Goal: Task Accomplishment & Management: Complete application form

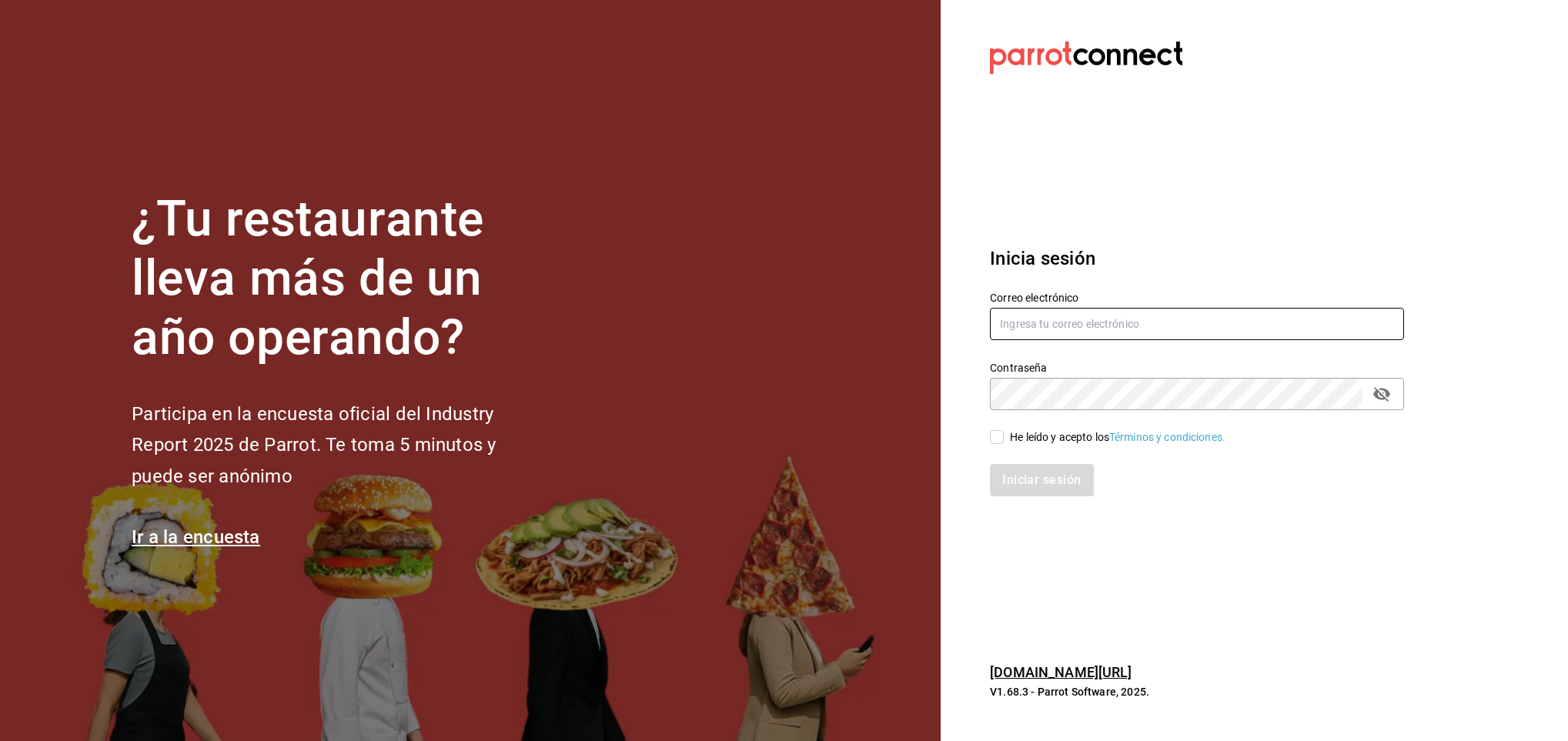
type input "[EMAIL_ADDRESS][DOMAIN_NAME]"
click at [998, 442] on input "He leído y acepto los Términos y condiciones." at bounding box center [997, 437] width 14 height 14
checkbox input "true"
click at [1033, 483] on button "Iniciar sesión" at bounding box center [1042, 480] width 104 height 32
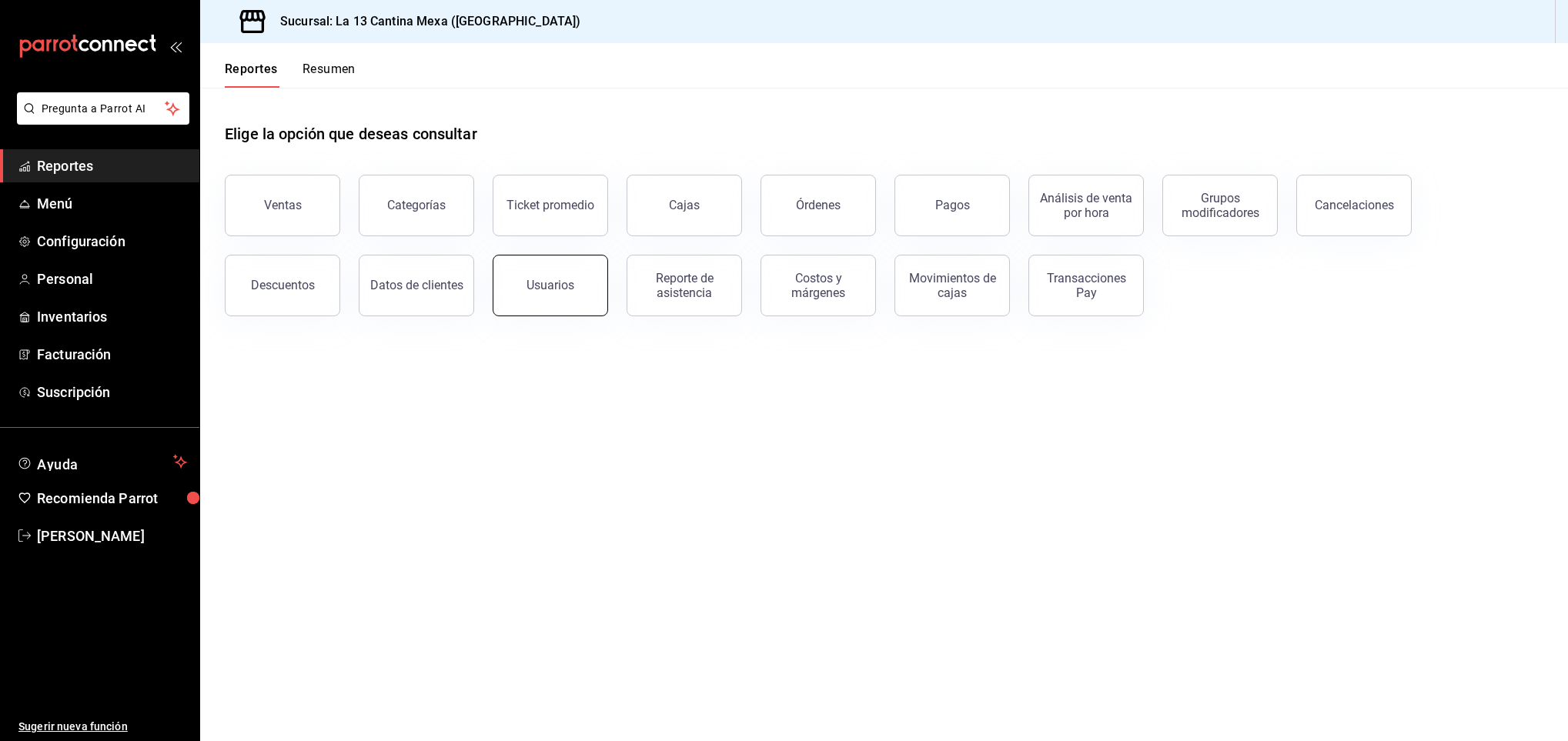
click at [584, 287] on button "Usuarios" at bounding box center [551, 285] width 116 height 61
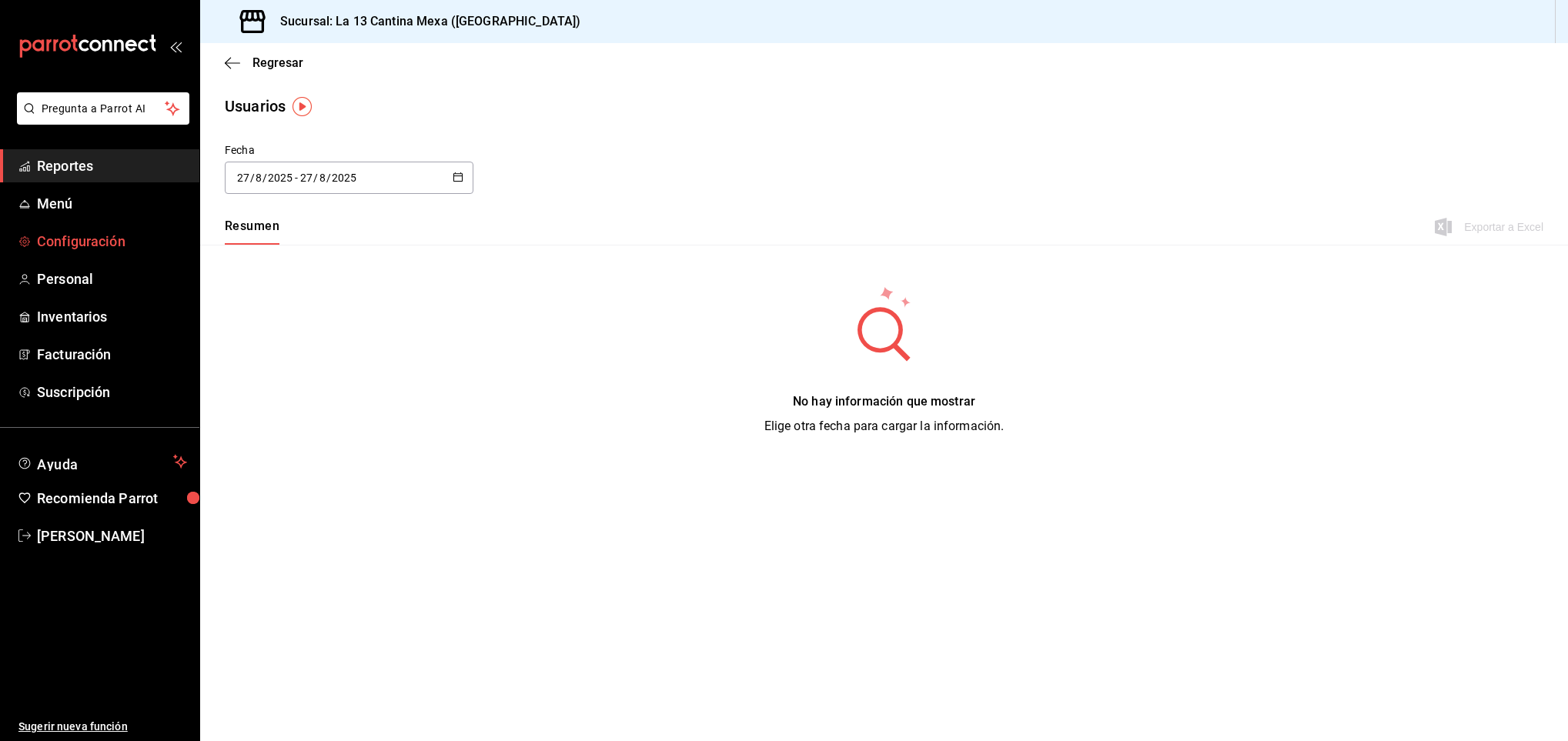
click at [132, 226] on link "Configuración" at bounding box center [99, 241] width 199 height 33
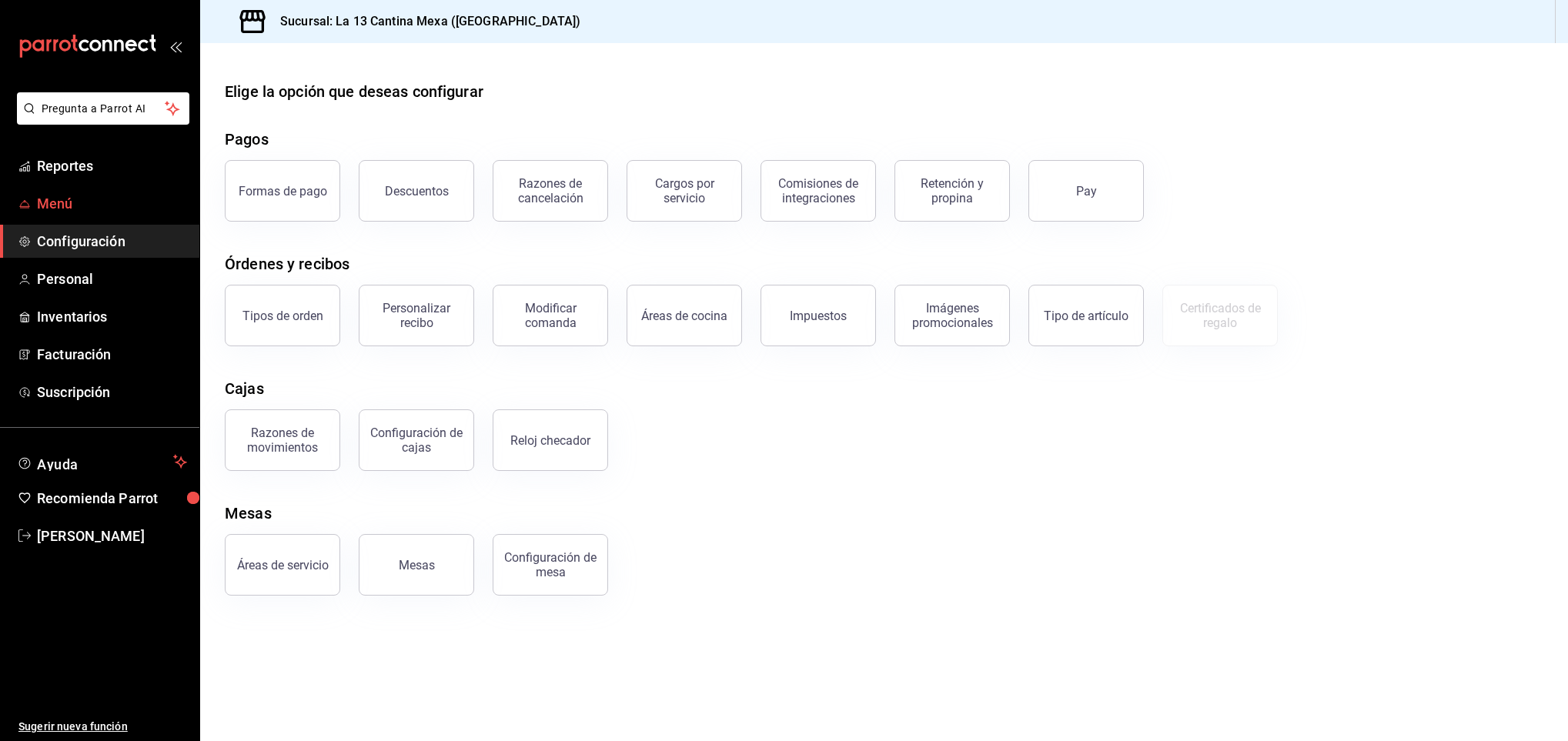
click at [69, 203] on span "Menú" at bounding box center [112, 204] width 150 height 21
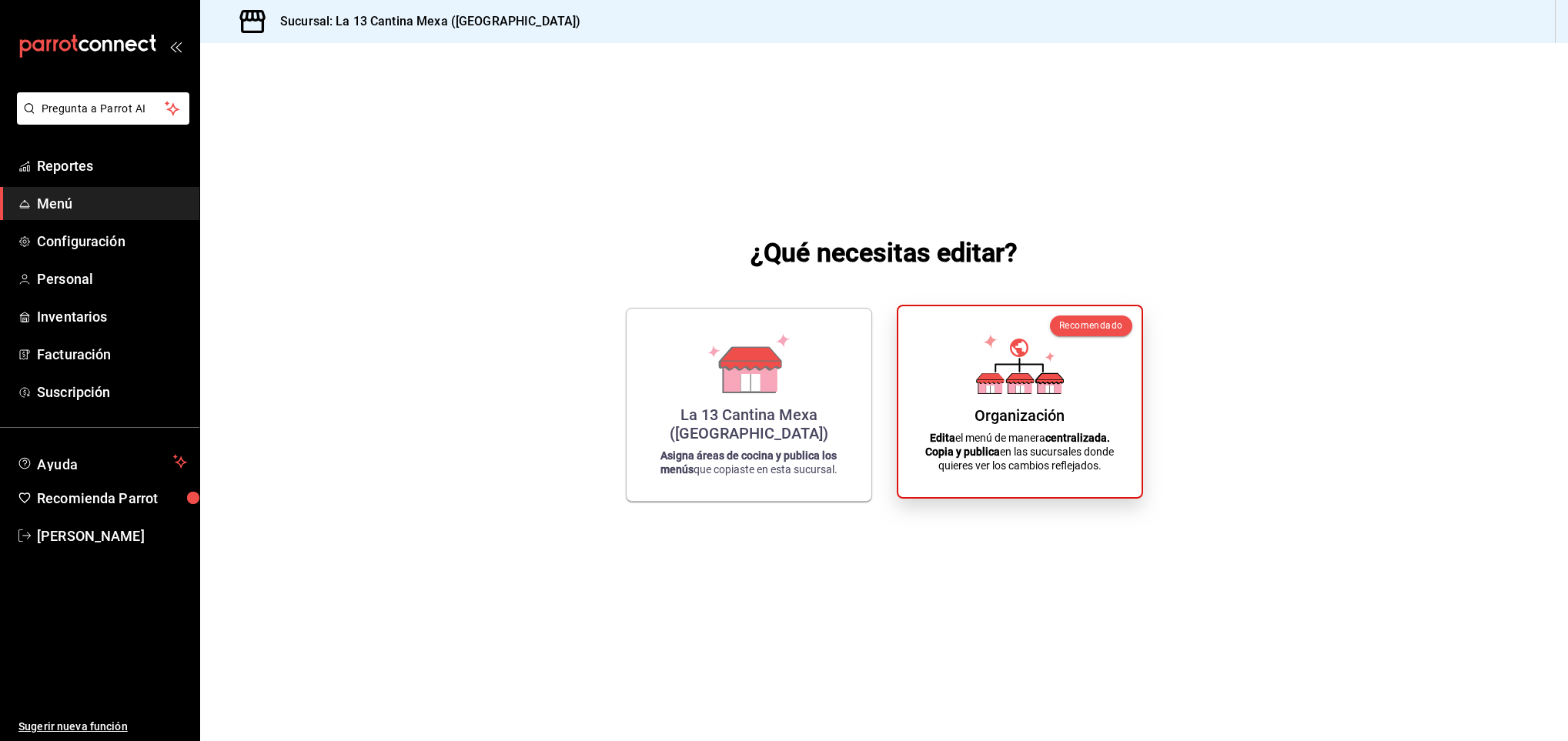
click at [995, 407] on div "Organización" at bounding box center [1019, 415] width 90 height 18
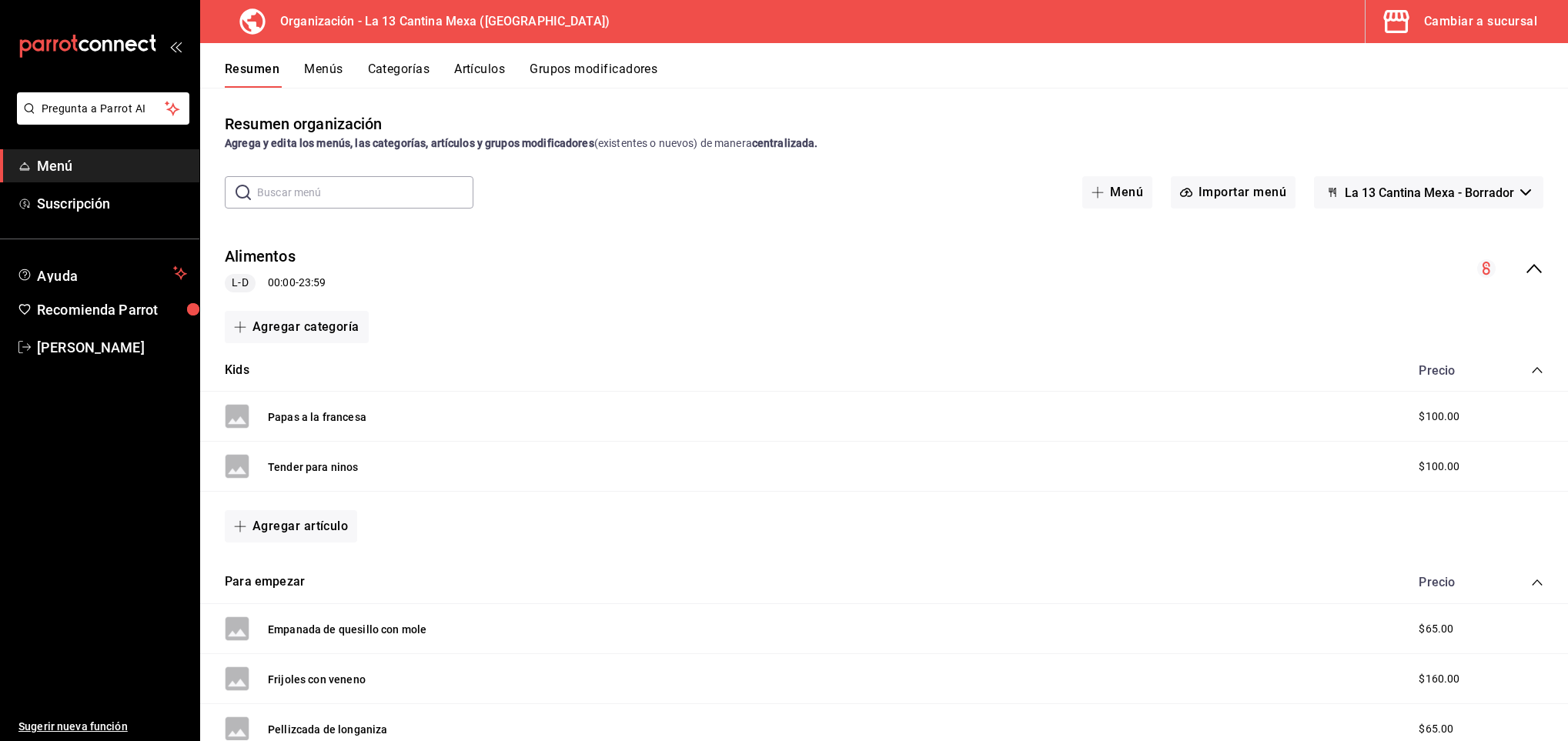
click at [171, 56] on div "mailbox folders" at bounding box center [99, 46] width 199 height 92
click at [171, 52] on icon "open_drawer_menu" at bounding box center [175, 46] width 12 height 12
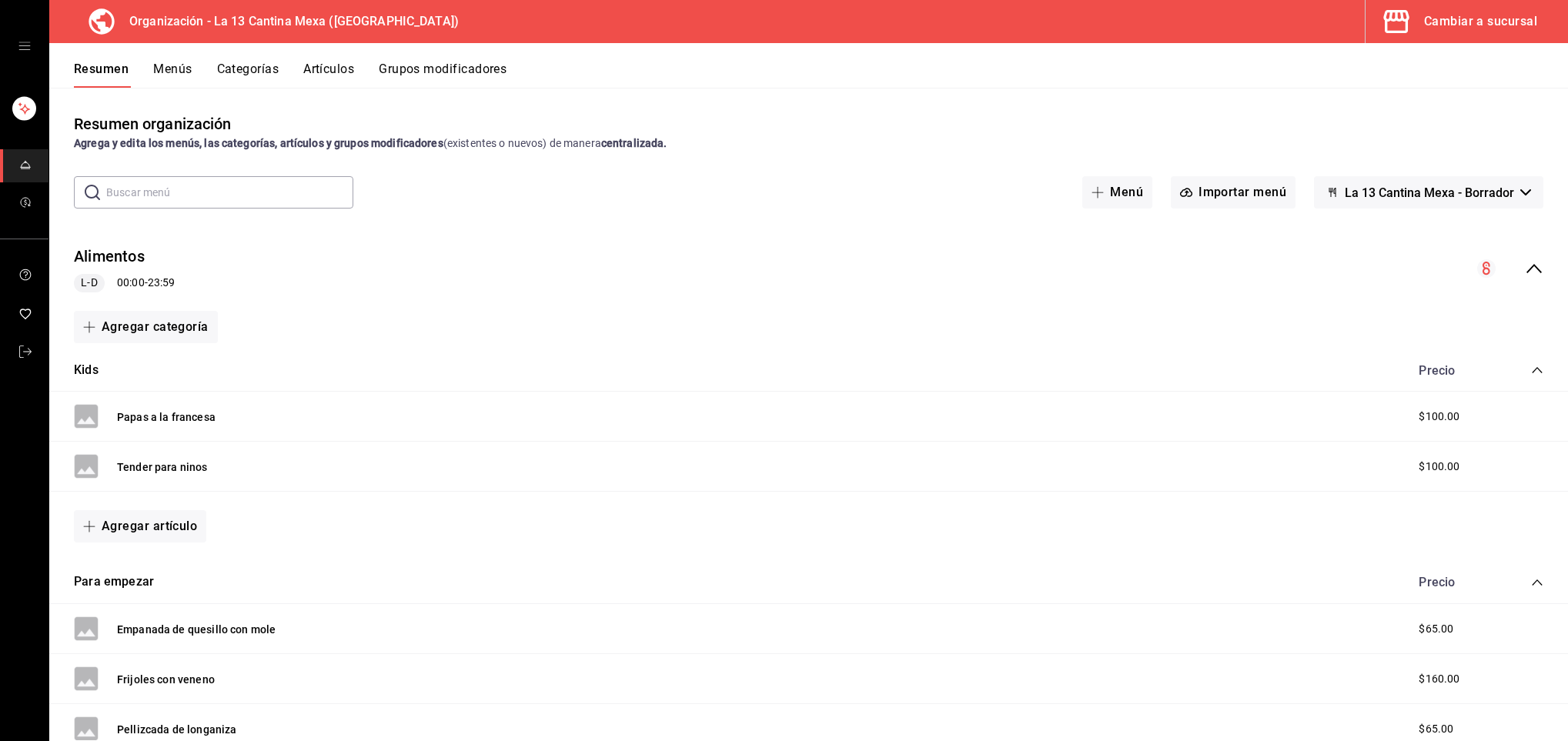
click at [24, 49] on icon "open drawer" at bounding box center [23, 46] width 11 height 8
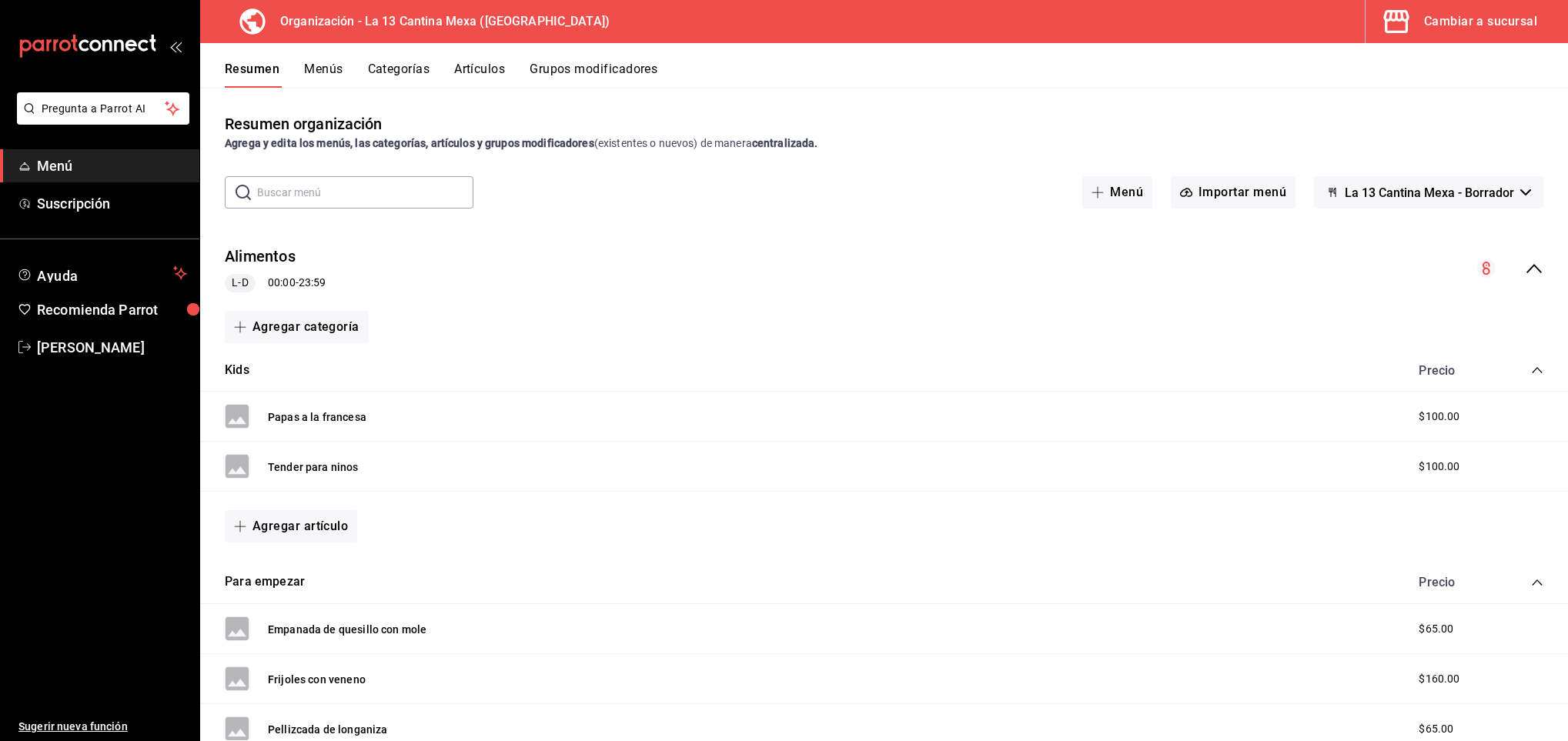
click at [1458, 18] on div "Cambiar a sucursal" at bounding box center [1480, 21] width 113 height 22
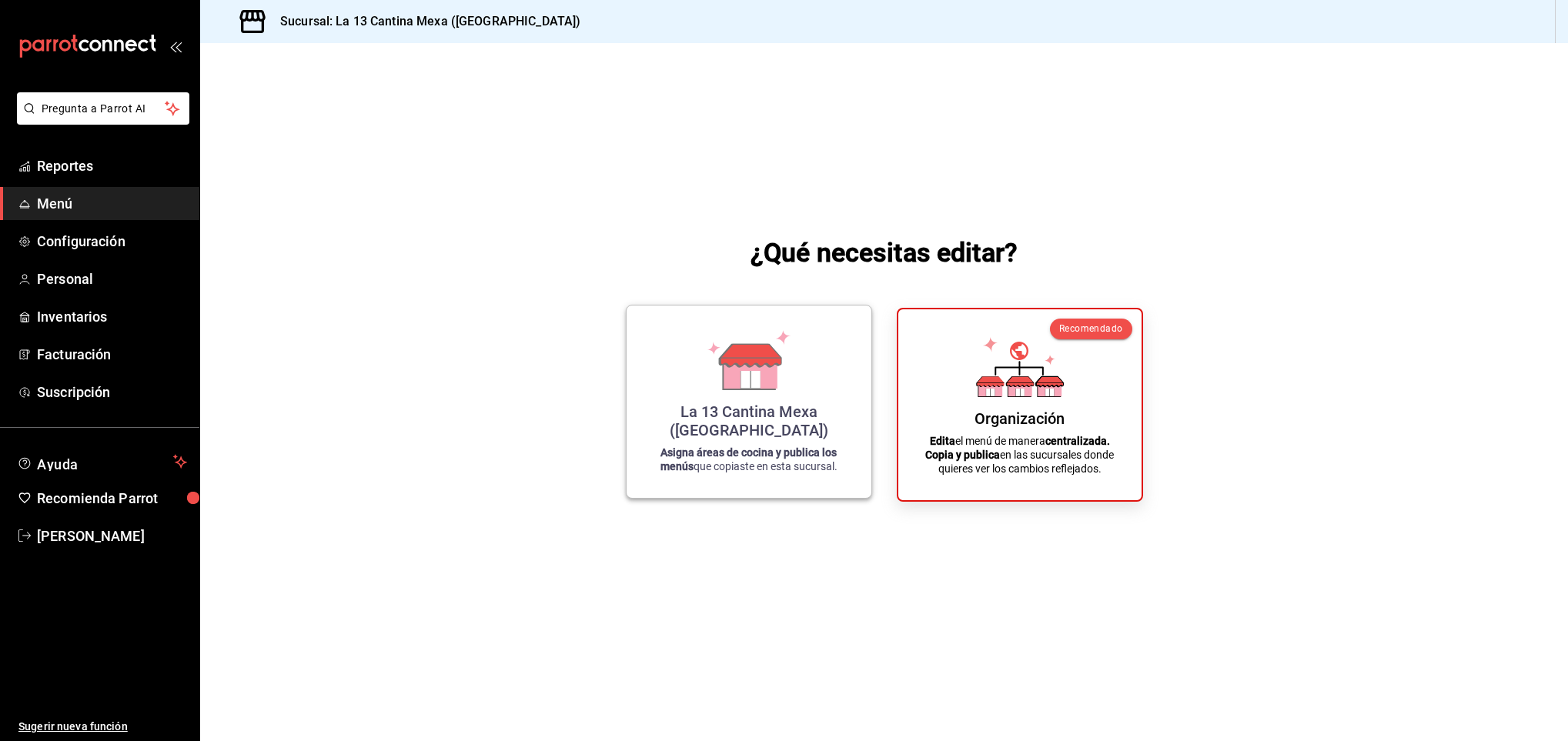
click at [723, 388] on icon at bounding box center [750, 372] width 54 height 33
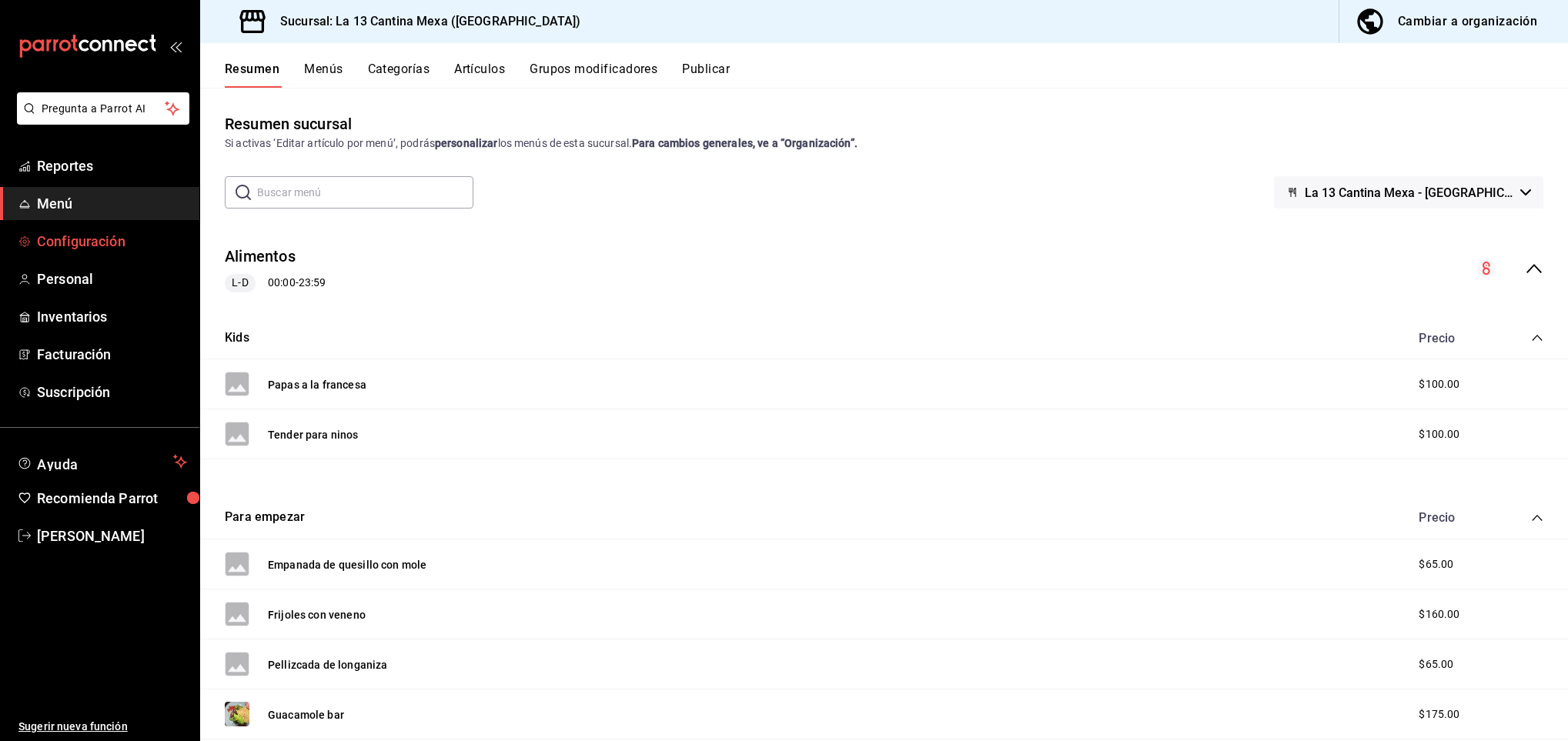
click at [110, 234] on span "Configuración" at bounding box center [112, 242] width 150 height 21
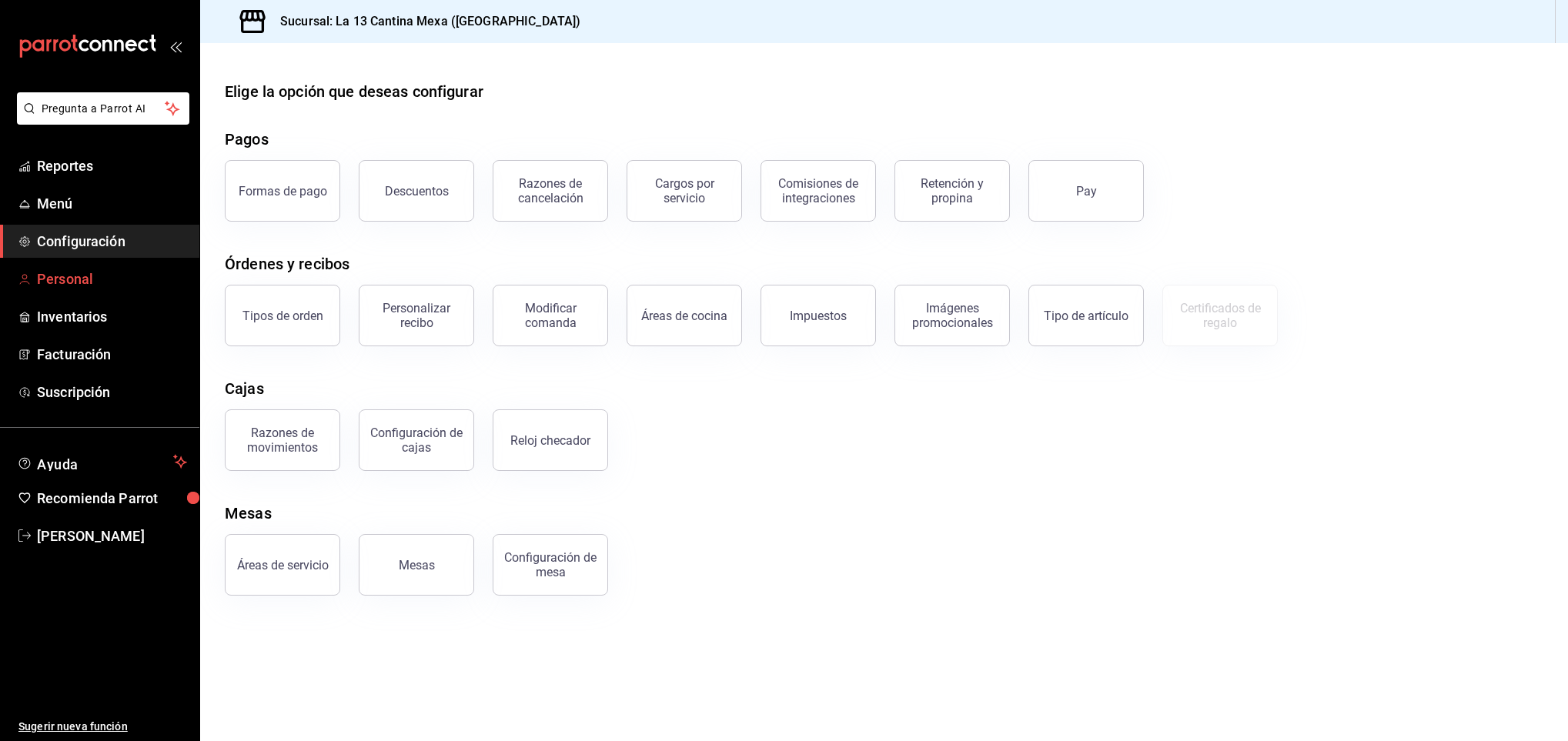
click at [59, 277] on span "Personal" at bounding box center [112, 279] width 150 height 21
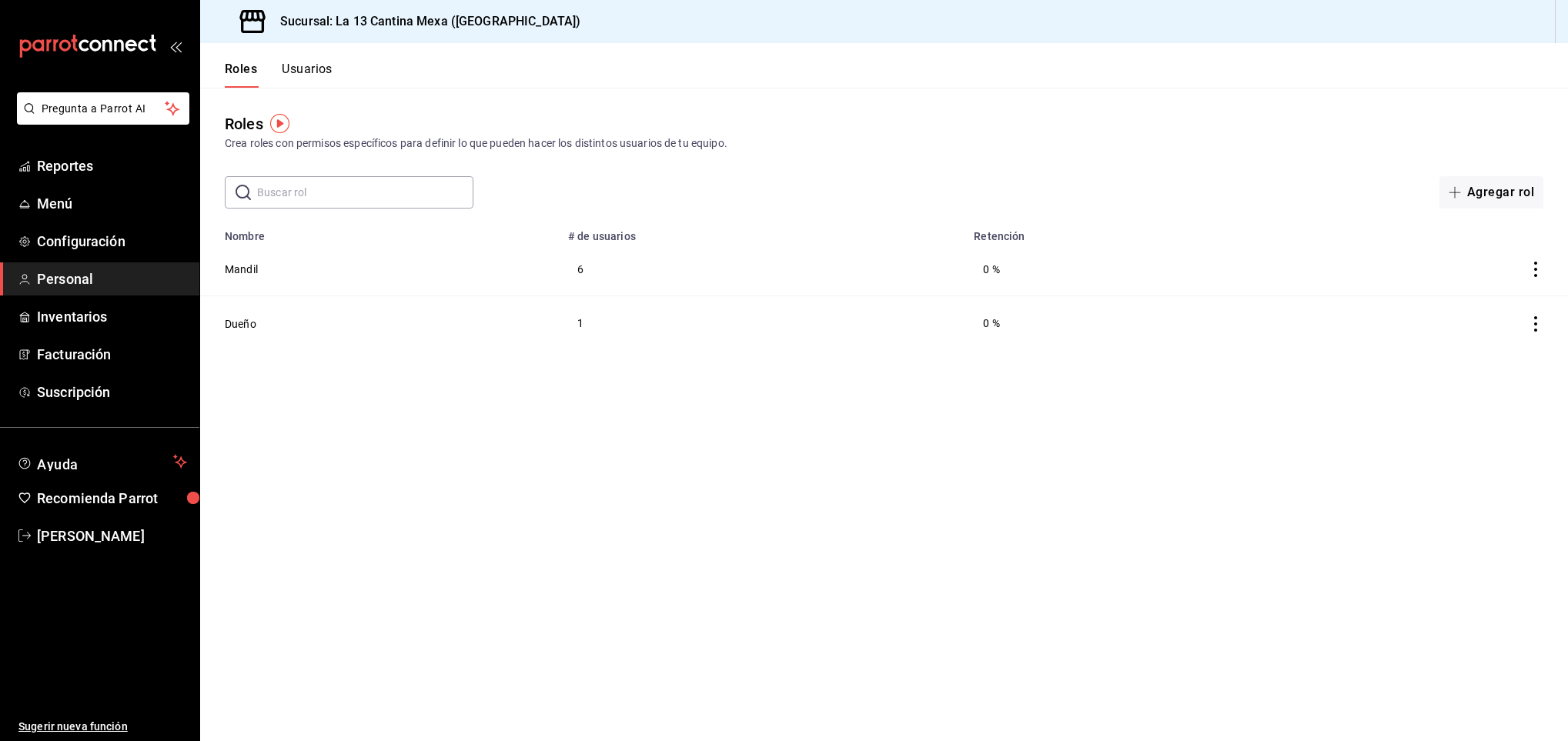
click at [315, 72] on button "Usuarios" at bounding box center [306, 74] width 51 height 26
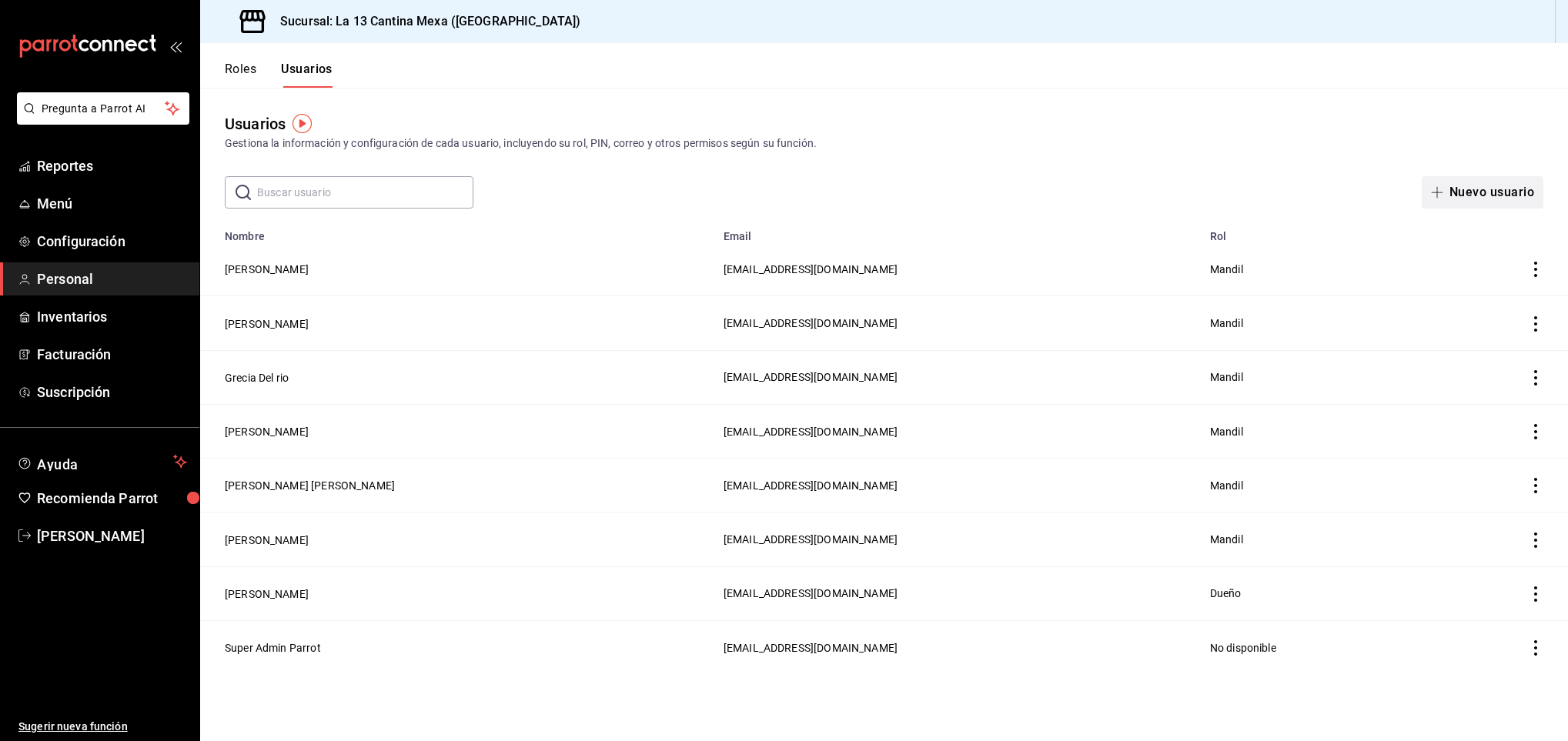
click at [1439, 192] on icon "button" at bounding box center [1437, 192] width 12 height 12
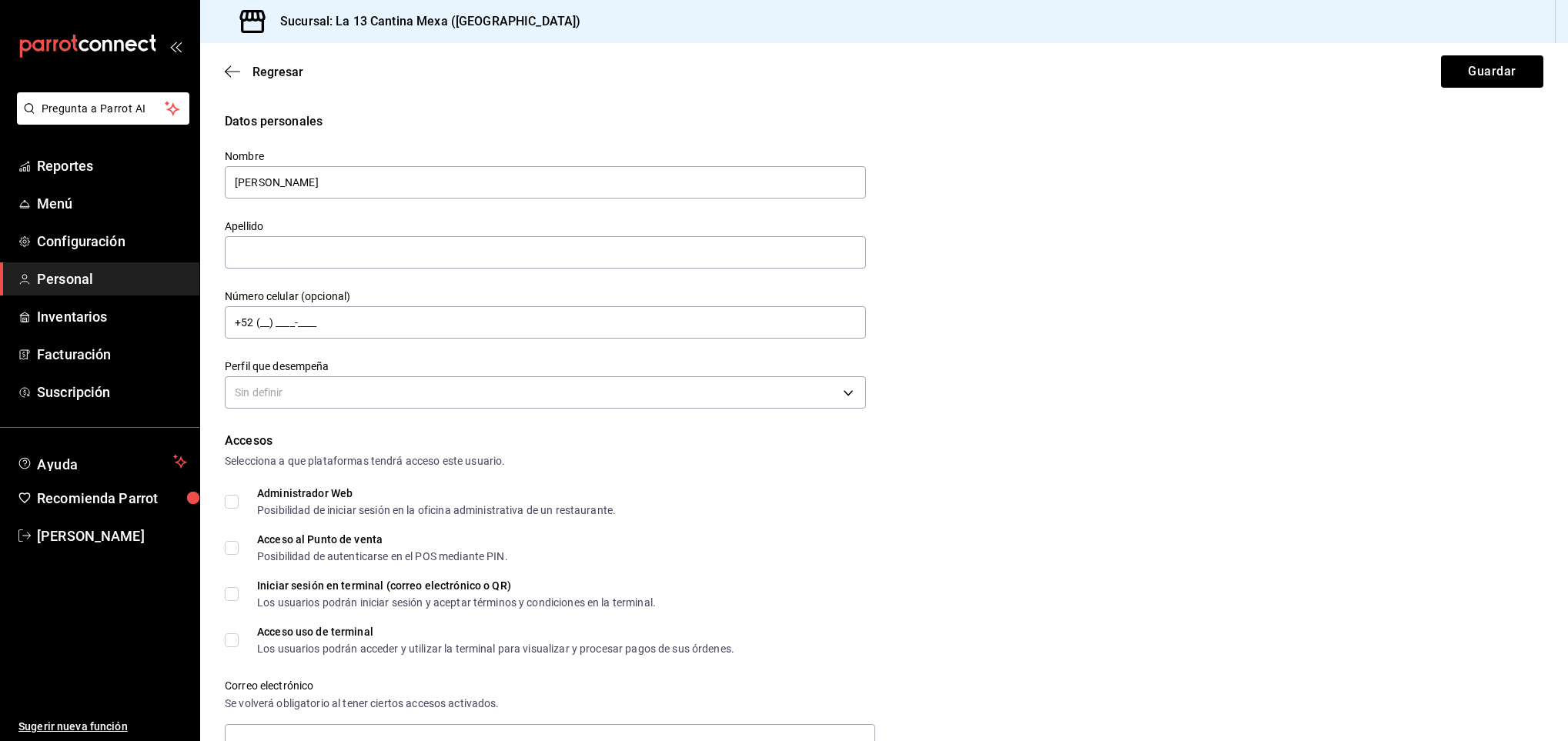
type input "[PERSON_NAME]"
type input "[PHONE_NUMBER]"
click at [845, 398] on body "Pregunta a Parrot AI Reportes Menú Configuración Personal Inventarios Facturaci…" at bounding box center [784, 370] width 1568 height 741
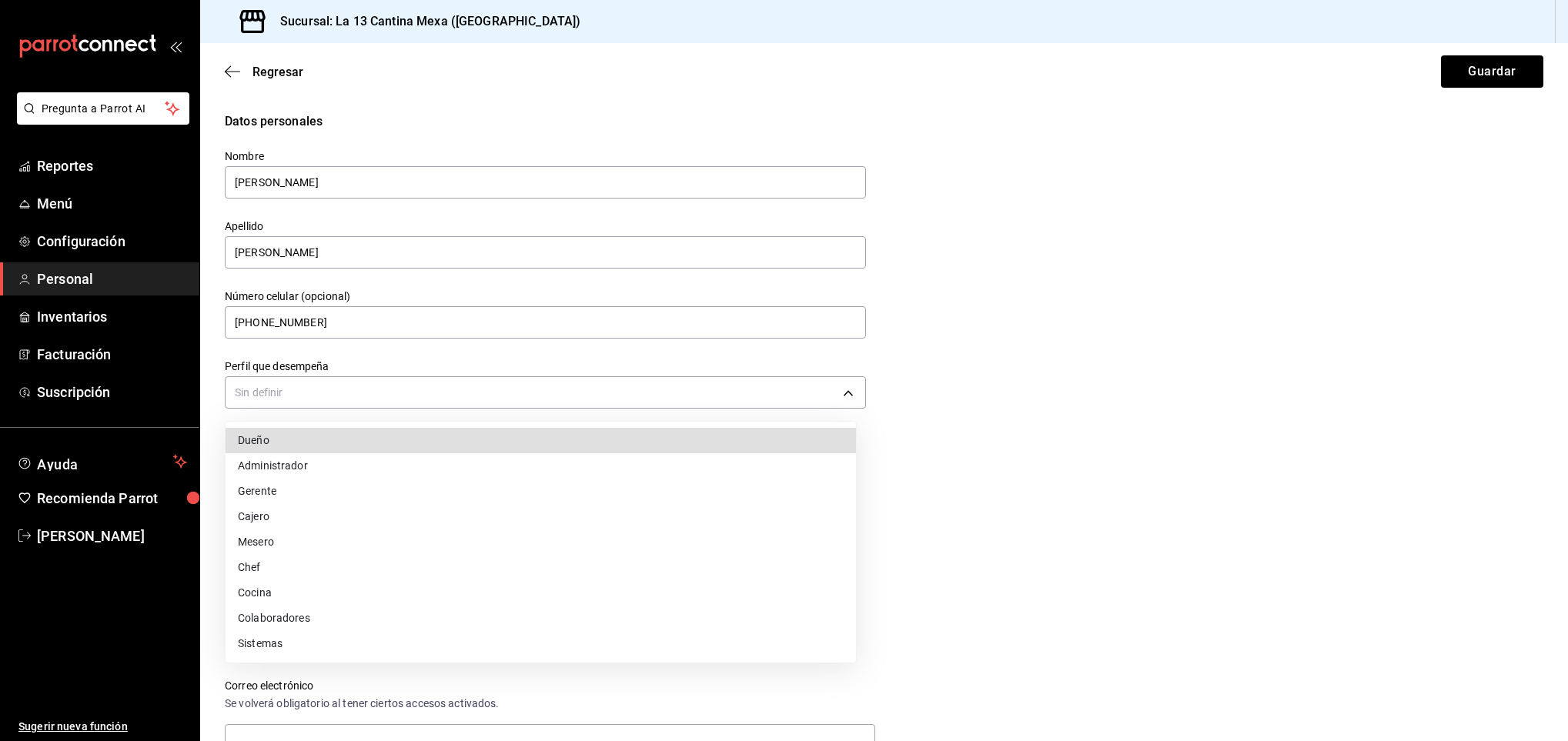
click at [414, 444] on li "Dueño" at bounding box center [540, 440] width 630 height 25
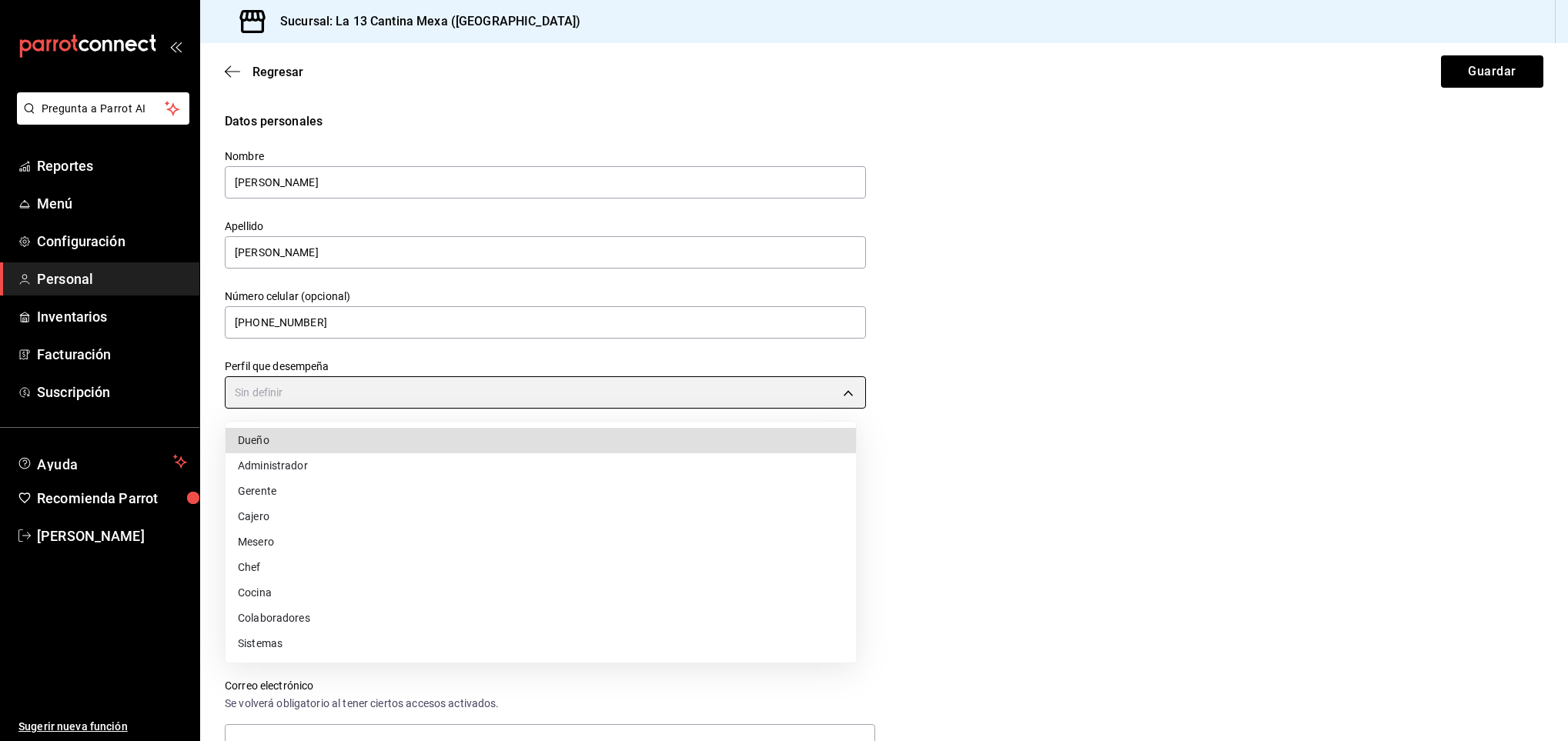
type input "OWNER"
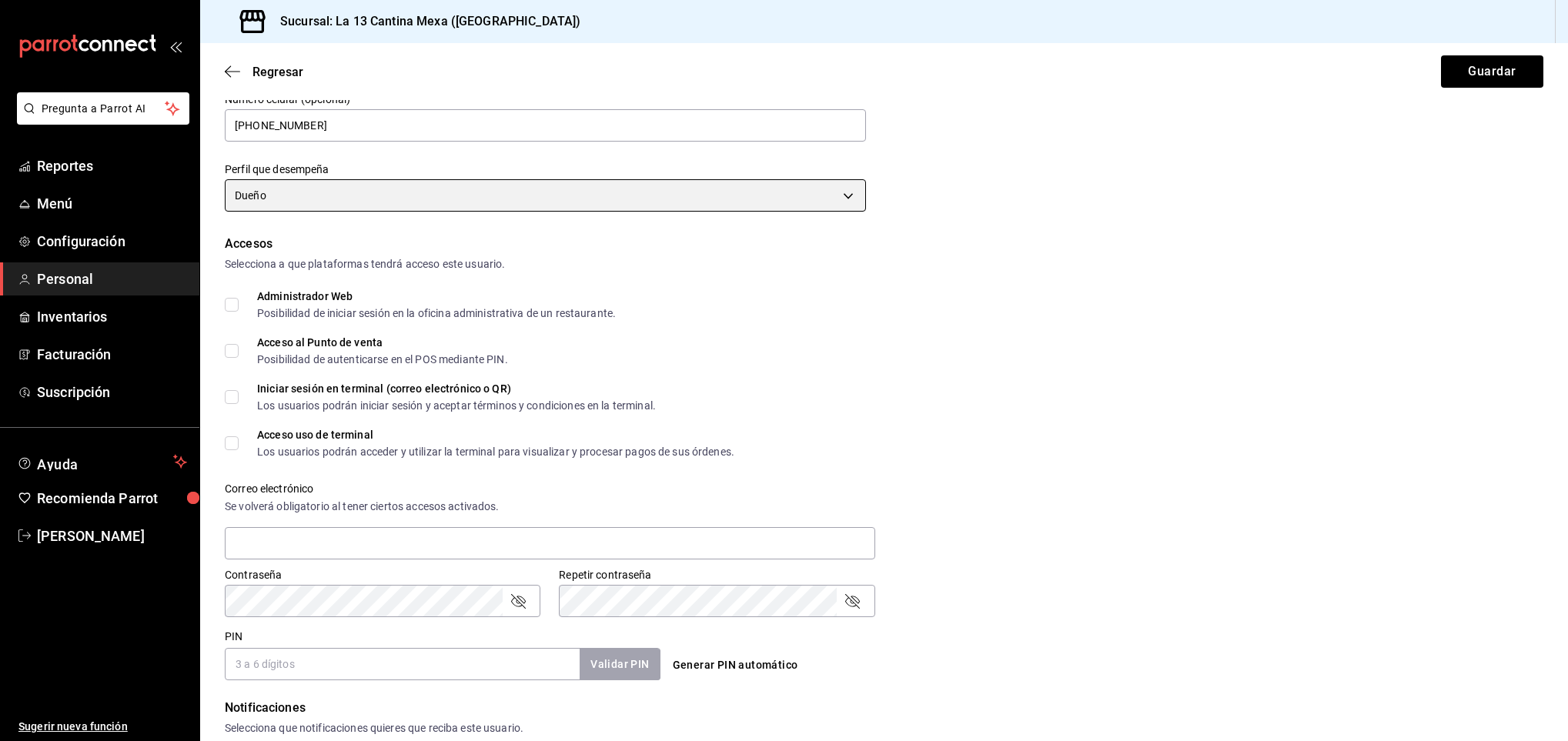
scroll to position [198, 0]
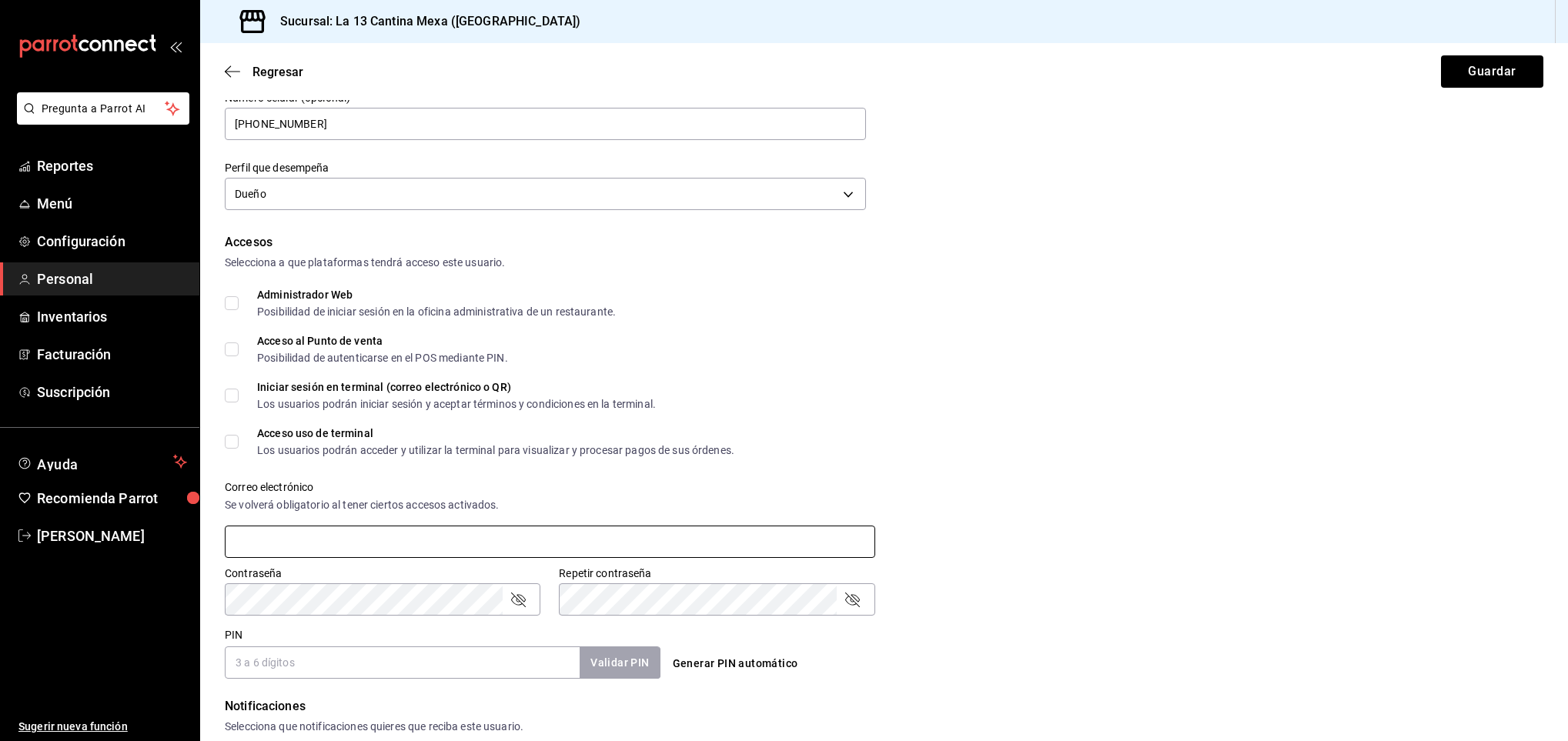
click at [301, 544] on input "text" at bounding box center [550, 541] width 651 height 32
click at [255, 547] on input "text" at bounding box center [550, 541] width 651 height 32
type input "J"
type input "[EMAIL_ADDRESS][DOMAIN_NAME]"
click at [353, 665] on input "PIN" at bounding box center [401, 662] width 355 height 32
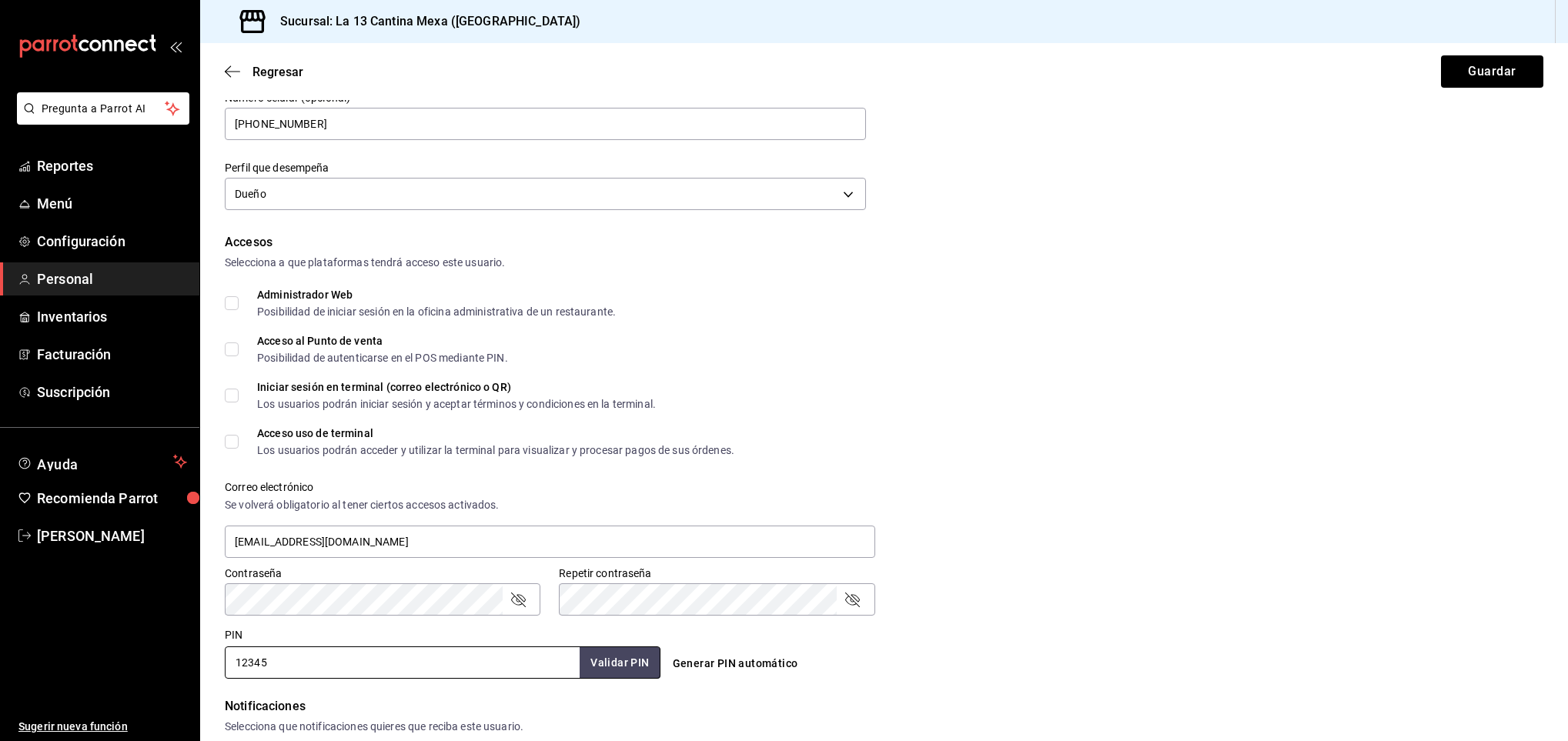
type input "12345"
click at [1080, 660] on div "Generar PIN automático" at bounding box center [884, 663] width 436 height 28
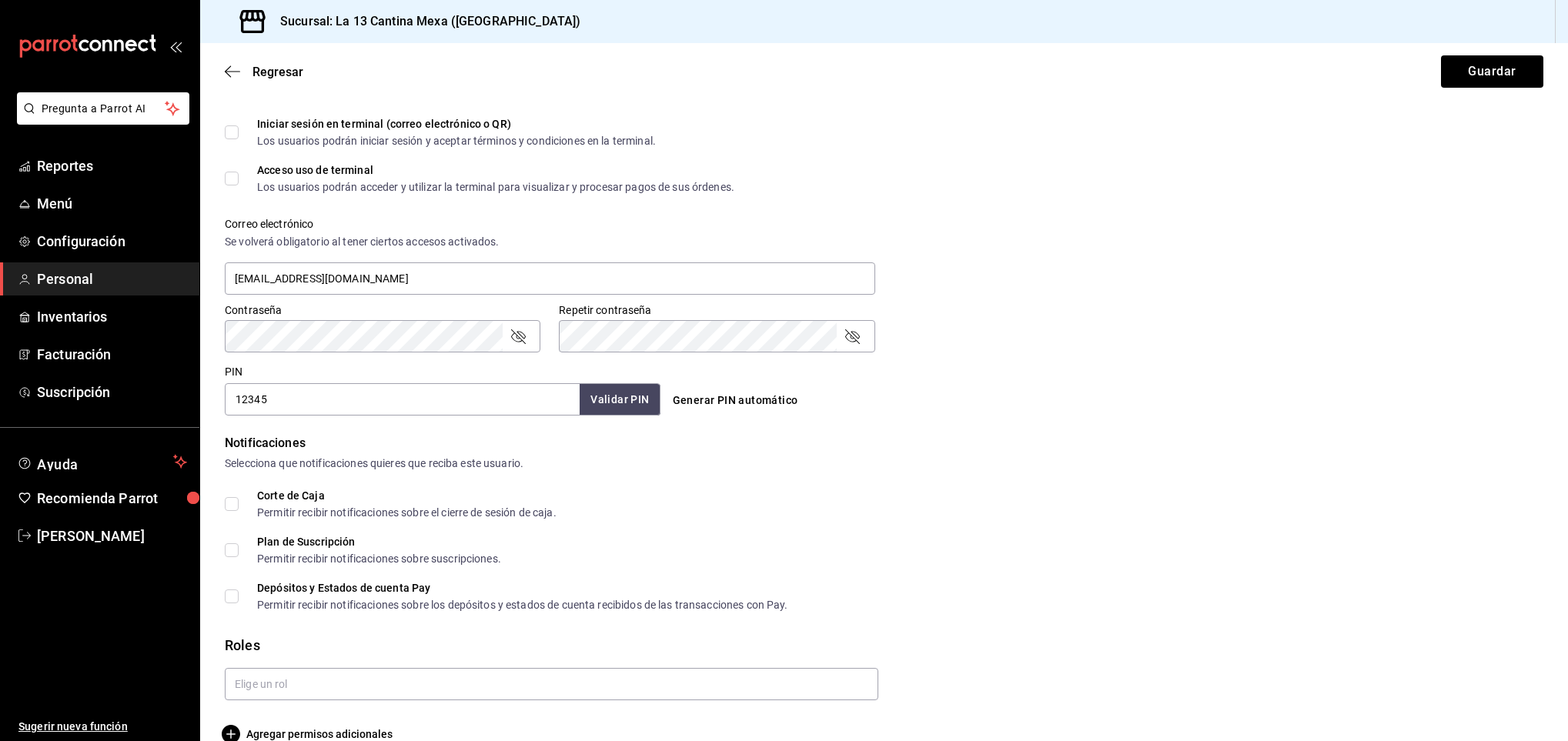
scroll to position [462, 0]
click at [236, 503] on input "Corte de Caja Permitir recibir notificaciones sobre el cierre de sesión de caja." at bounding box center [231, 503] width 14 height 14
checkbox input "true"
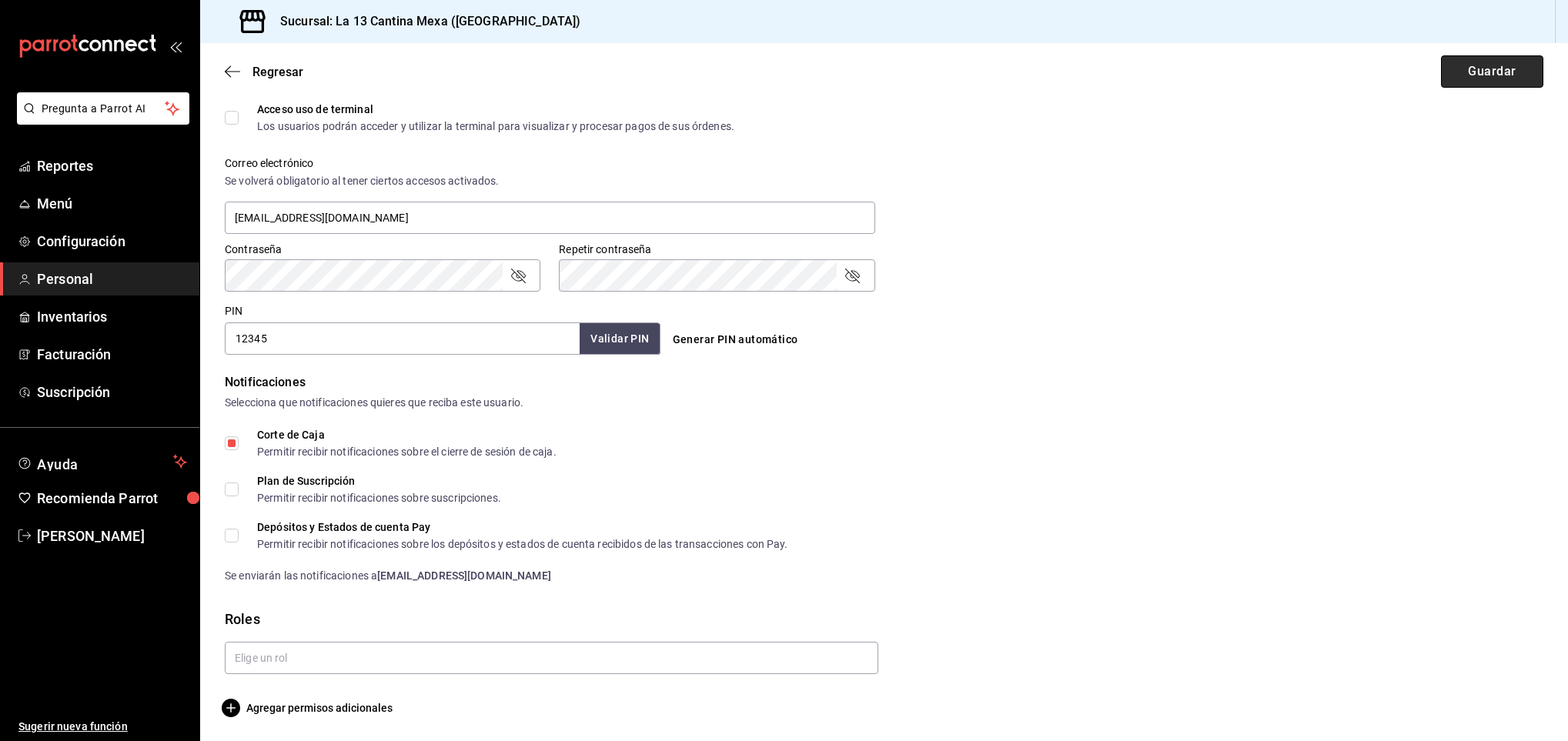
click at [1453, 67] on button "Guardar" at bounding box center [1492, 71] width 103 height 32
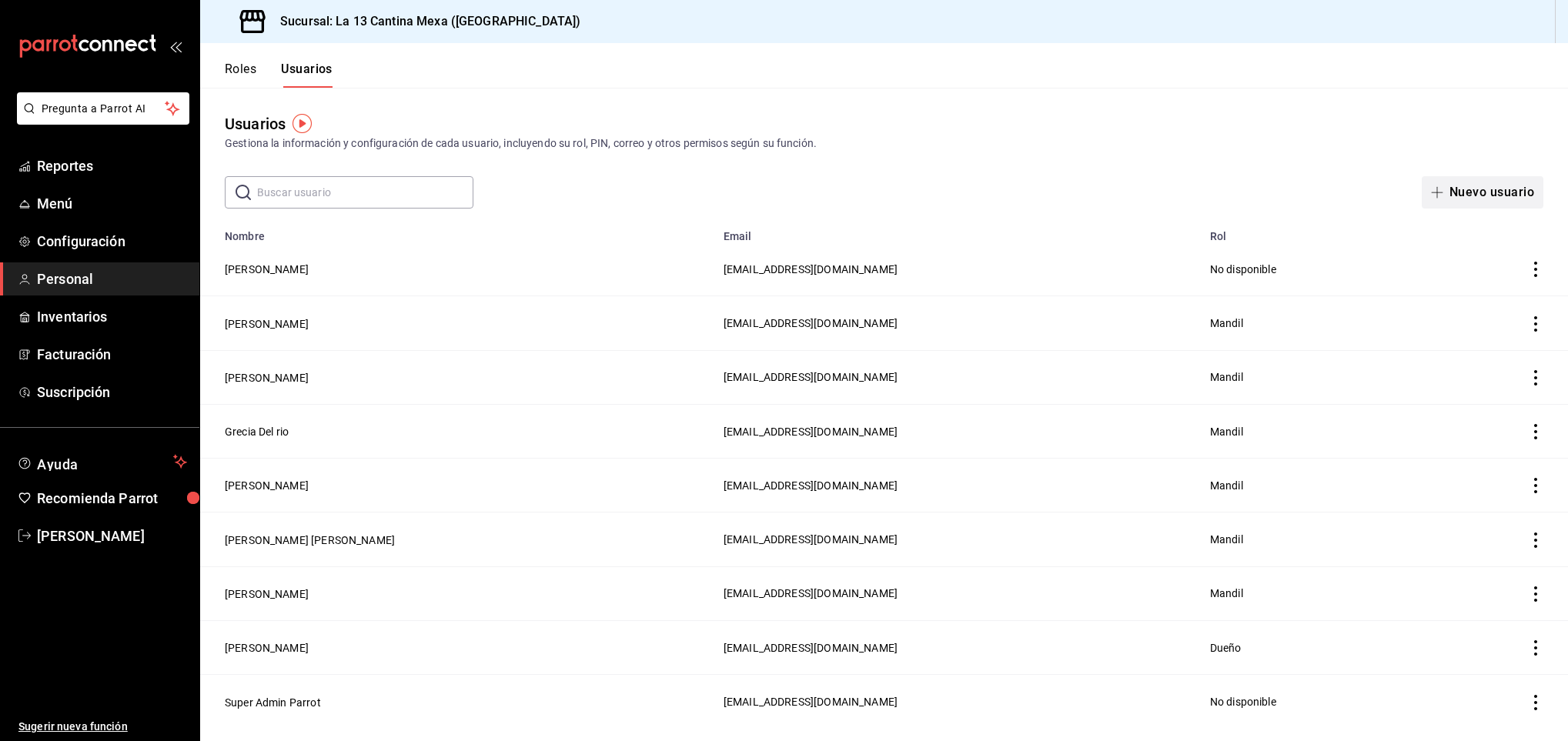
click at [1445, 199] on button "Nuevo usuario" at bounding box center [1482, 192] width 122 height 32
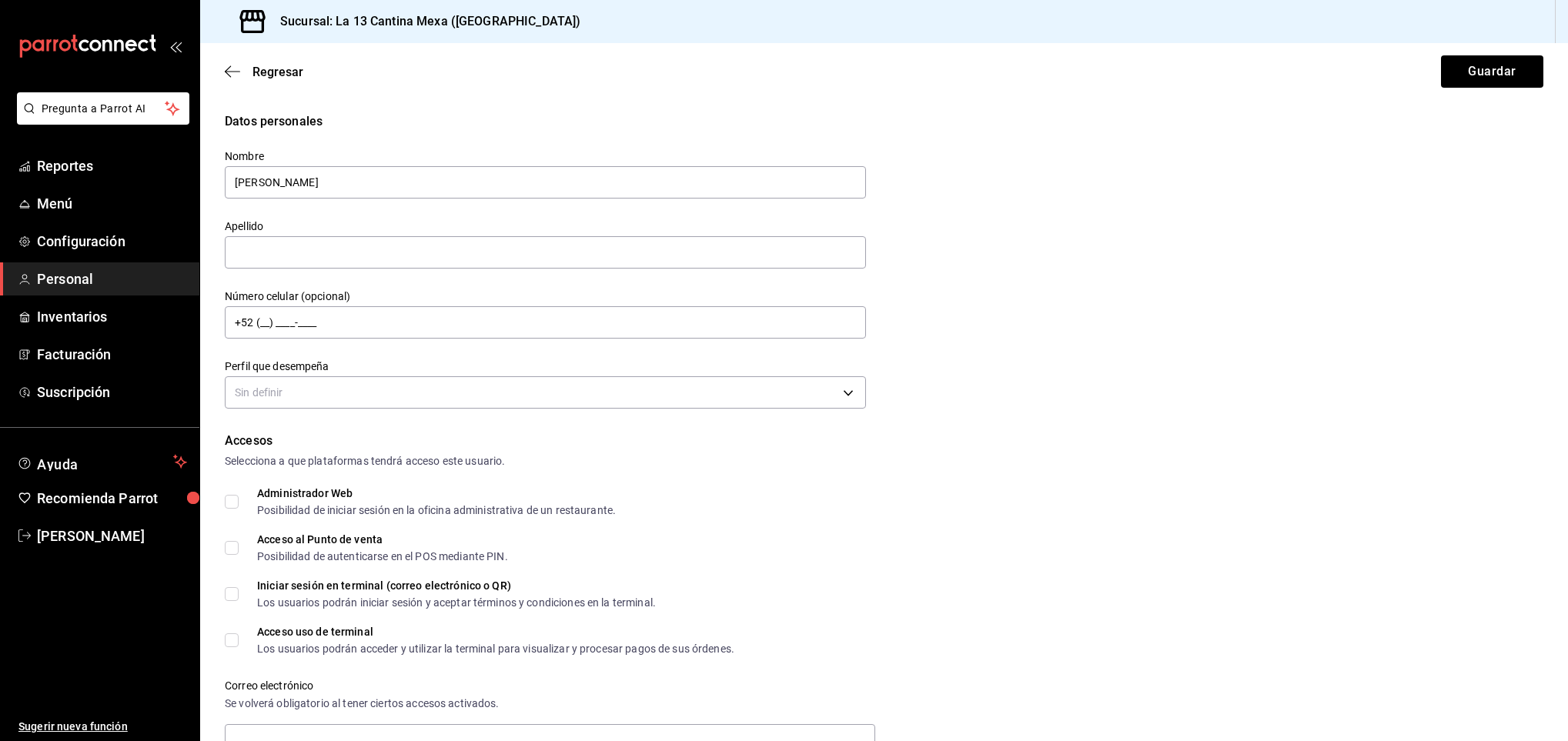
type input "[PERSON_NAME]"
type input "TAQUE"
click at [374, 326] on input "+52 (__) ____-____" at bounding box center [545, 322] width 641 height 32
type input "[PHONE_NUMBER]"
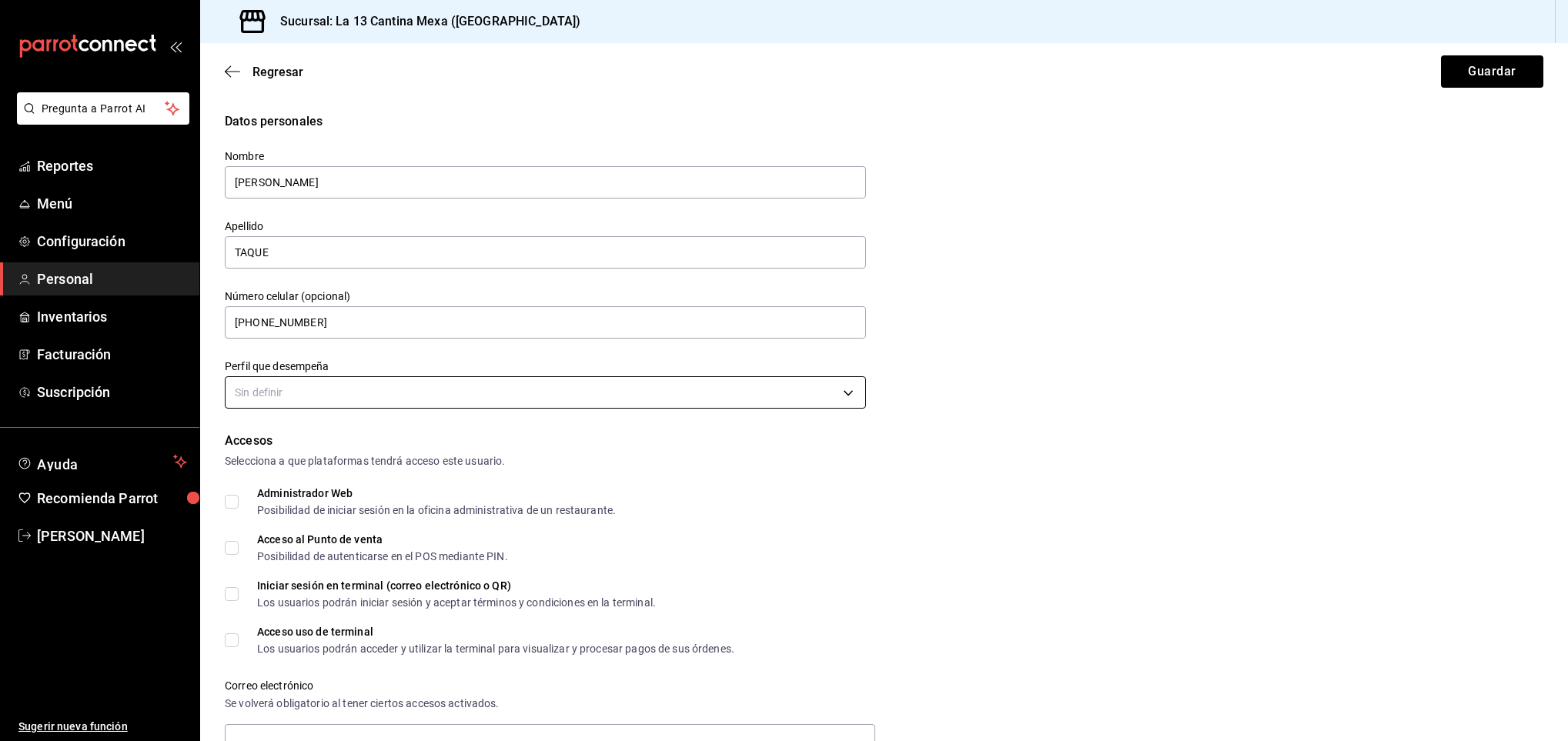
click at [368, 400] on body "Pregunta a Parrot AI Reportes Menú Configuración Personal Inventarios Facturaci…" at bounding box center [784, 370] width 1568 height 741
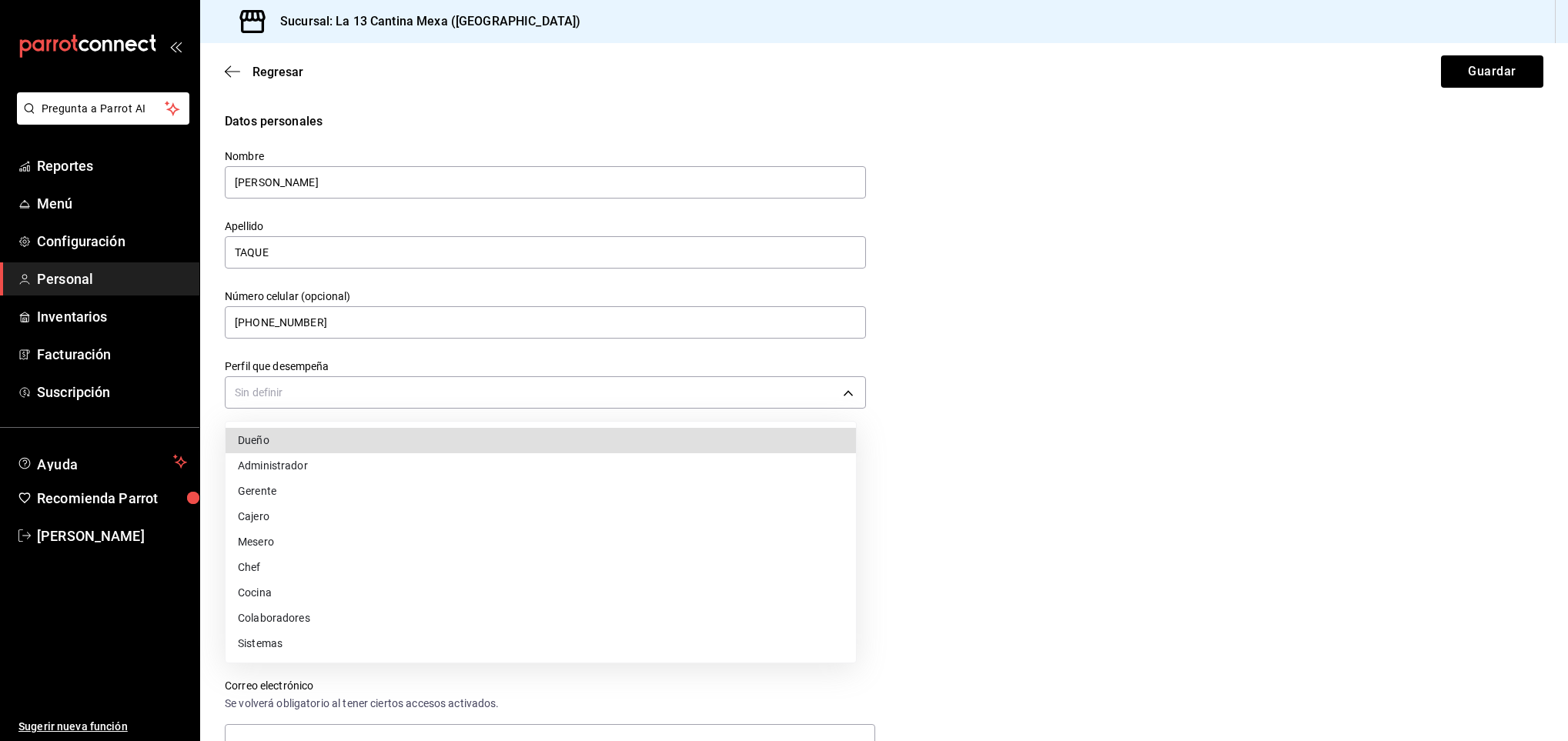
click at [275, 437] on li "Dueño" at bounding box center [540, 440] width 630 height 25
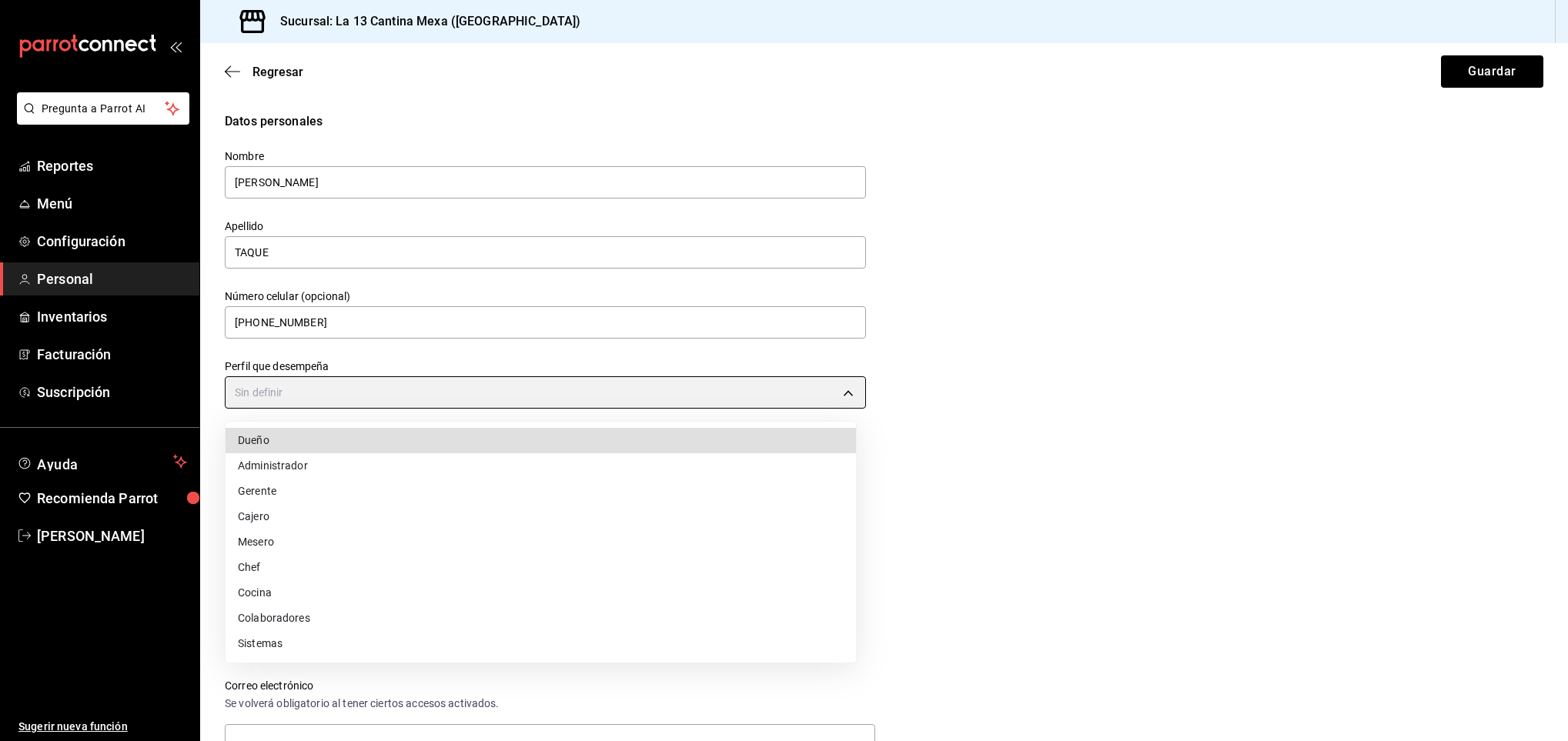
type input "OWNER"
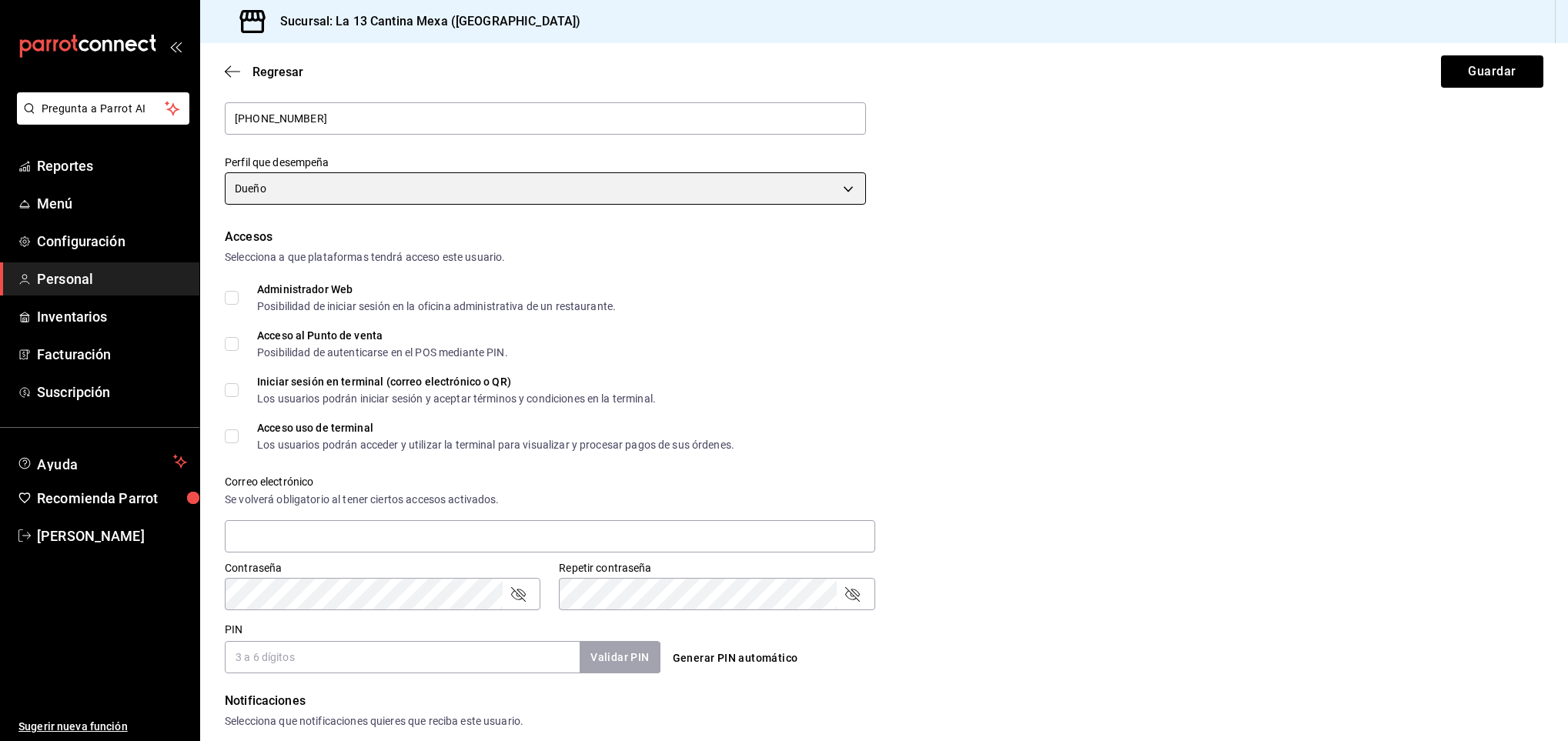
scroll to position [210, 0]
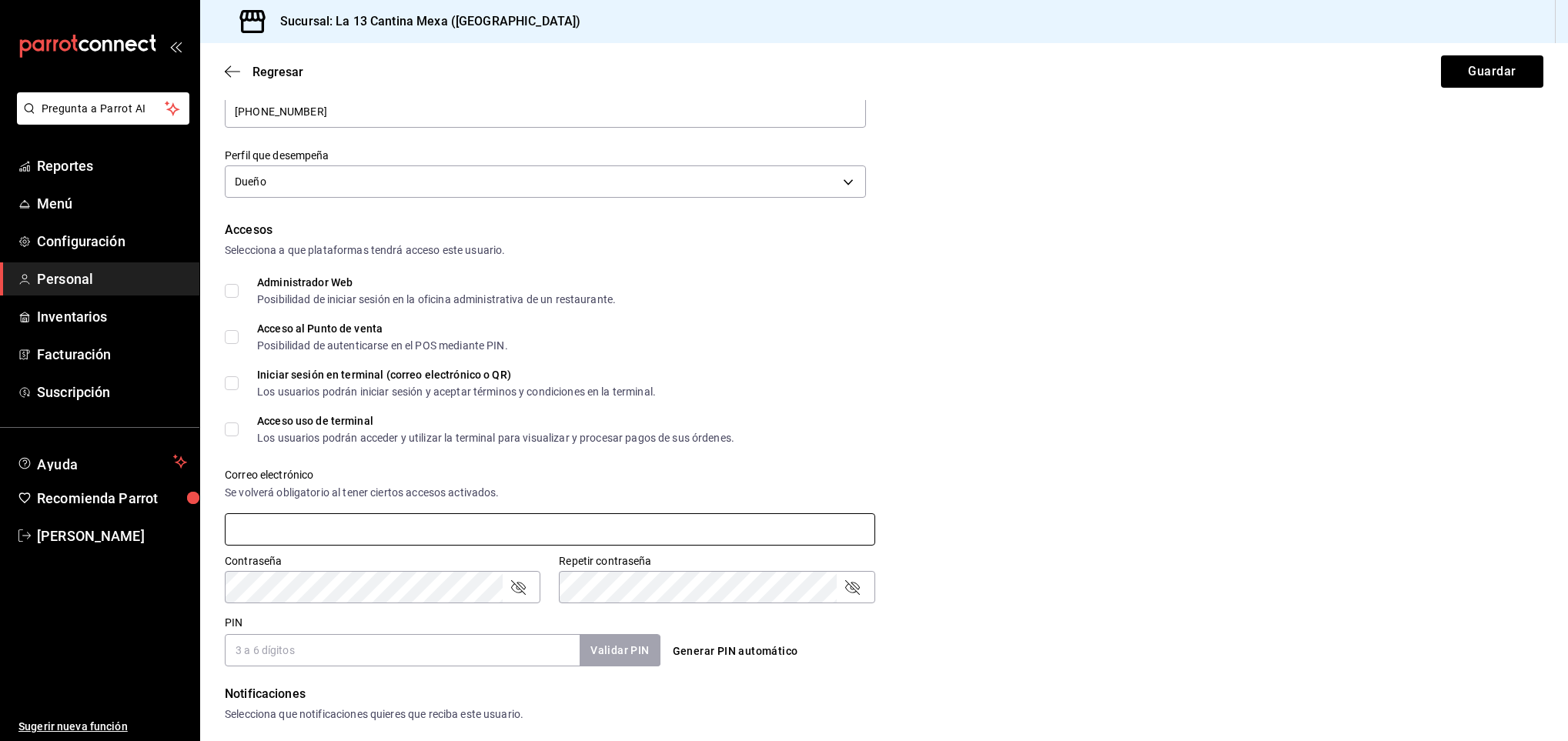
click at [381, 520] on input "text" at bounding box center [550, 529] width 651 height 32
type input "C"
type input "[EMAIL_ADDRESS][DOMAIN_NAME]"
click at [499, 658] on input "PIN" at bounding box center [401, 650] width 355 height 32
type input "12345"
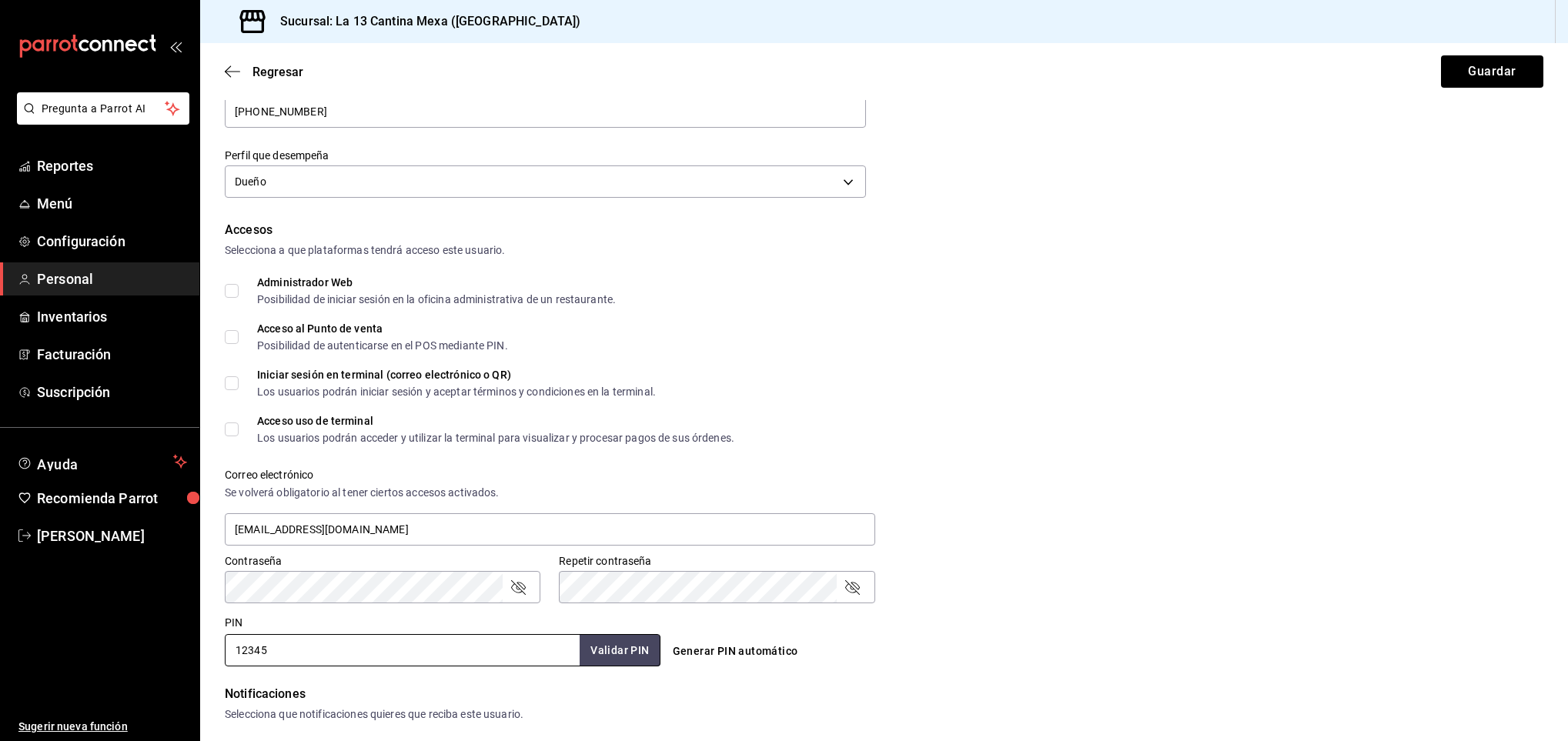
click at [908, 639] on div "Generar PIN automático" at bounding box center [884, 650] width 436 height 28
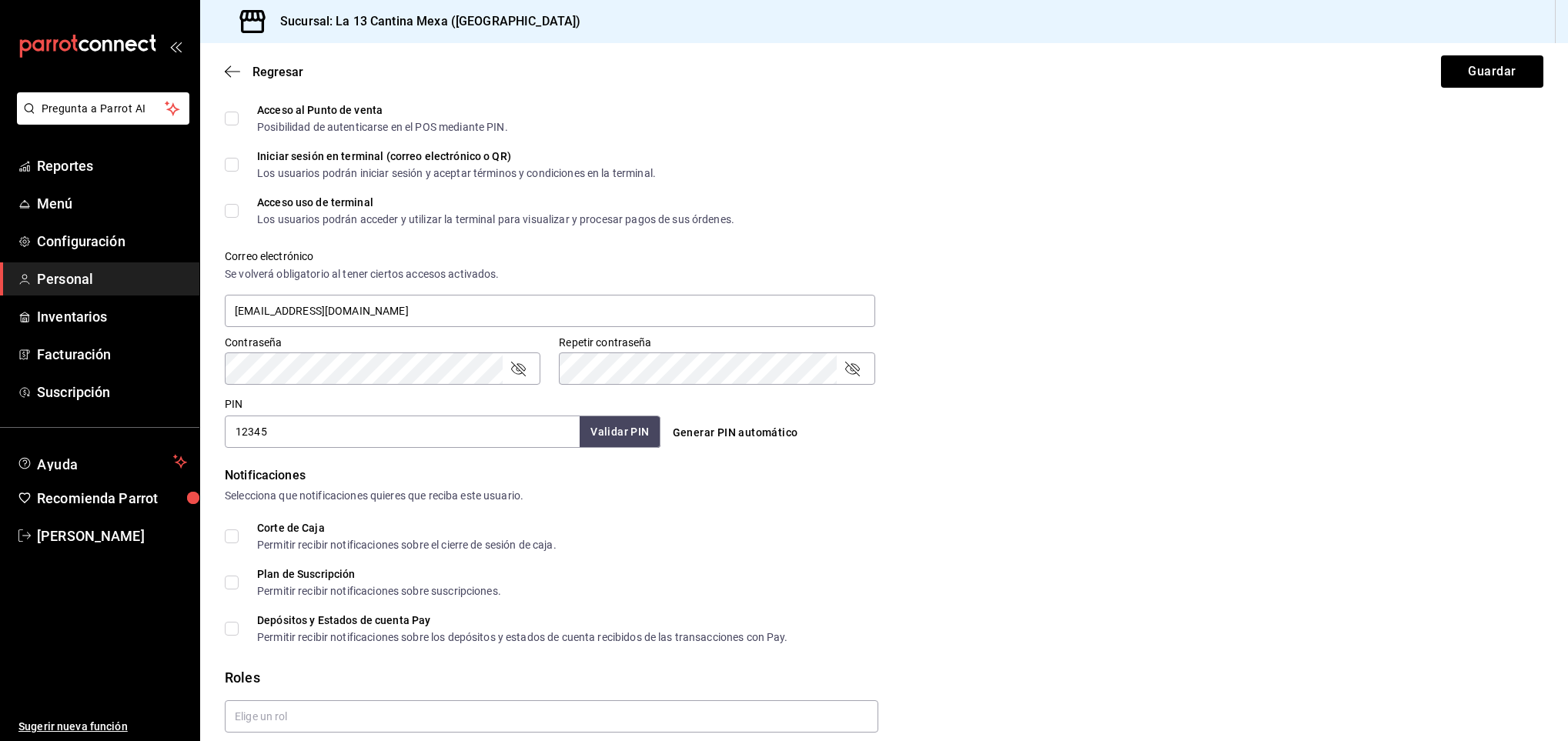
scroll to position [430, 0]
click at [234, 529] on input "Corte de Caja Permitir recibir notificaciones sobre el cierre de sesión de caja." at bounding box center [231, 536] width 14 height 14
checkbox input "true"
click at [1476, 74] on button "Guardar" at bounding box center [1492, 71] width 103 height 32
drag, startPoint x: 266, startPoint y: 424, endPoint x: 220, endPoint y: 435, distance: 47.3
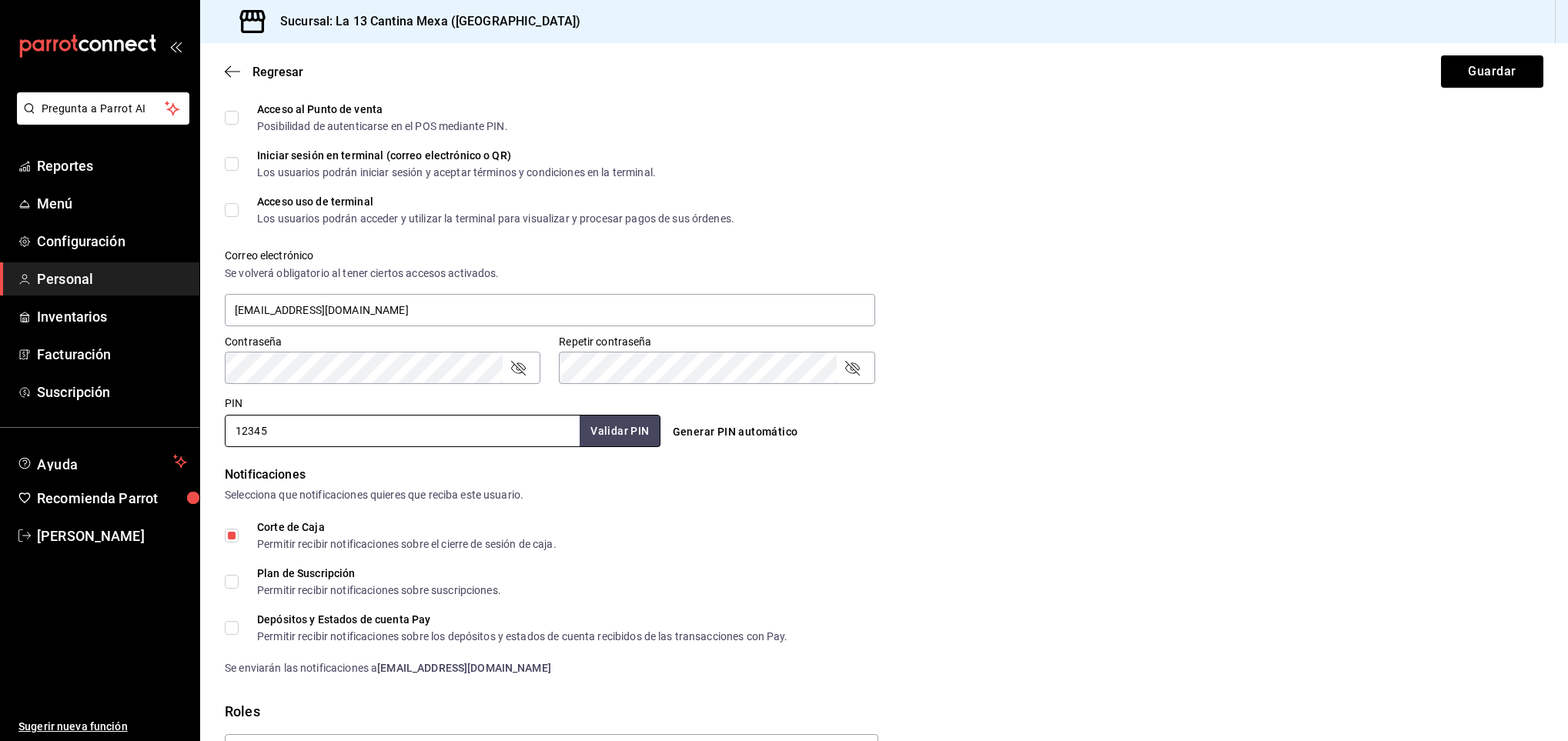
click at [220, 435] on div "PIN 12345 Validar PIN ​" at bounding box center [439, 418] width 442 height 57
type input "23456"
click at [1021, 459] on form "Datos personales Nombre [PERSON_NAME] TAQUE Número celular (opcional) [PHONE_NU…" at bounding box center [884, 246] width 1319 height 1127
click at [1464, 66] on button "Guardar" at bounding box center [1492, 71] width 103 height 32
